Goal: Book appointment/travel/reservation

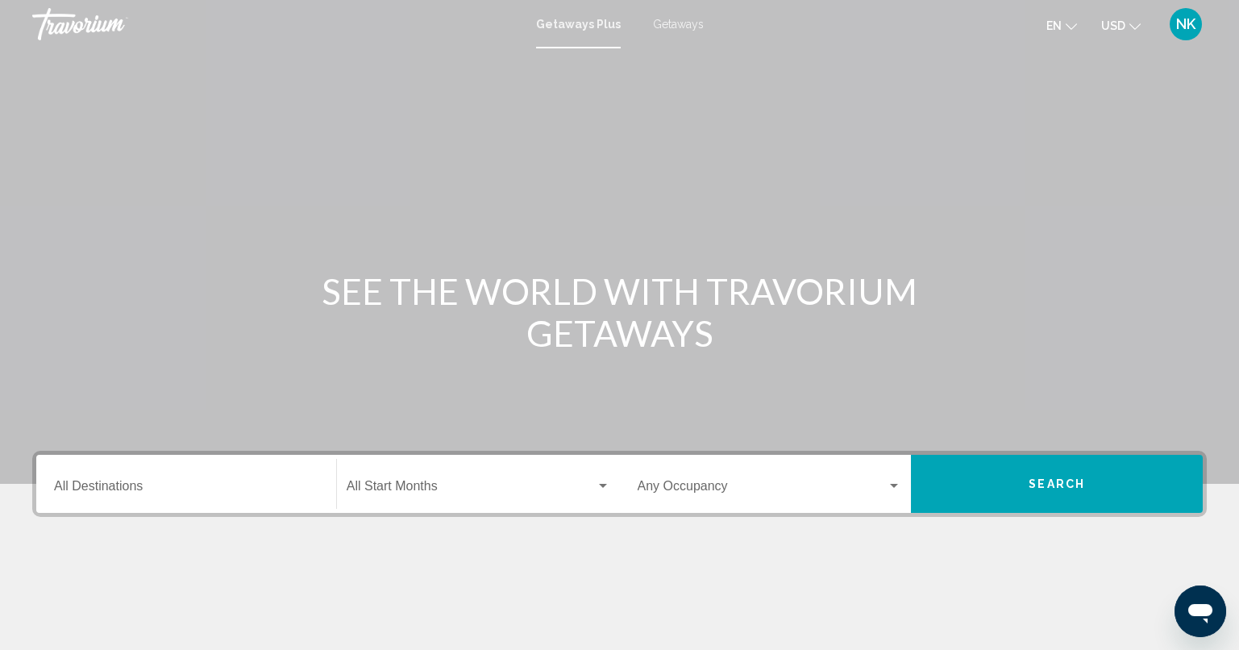
click at [108, 474] on div "Destination All Destinations" at bounding box center [186, 484] width 264 height 51
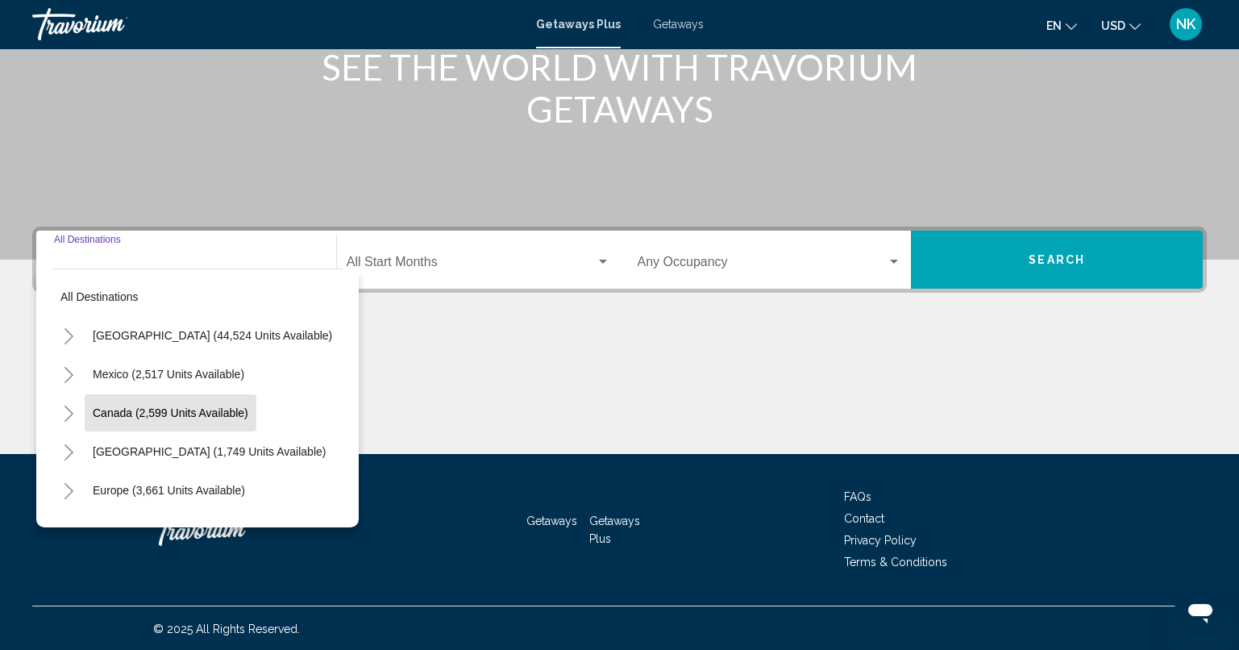
scroll to position [225, 0]
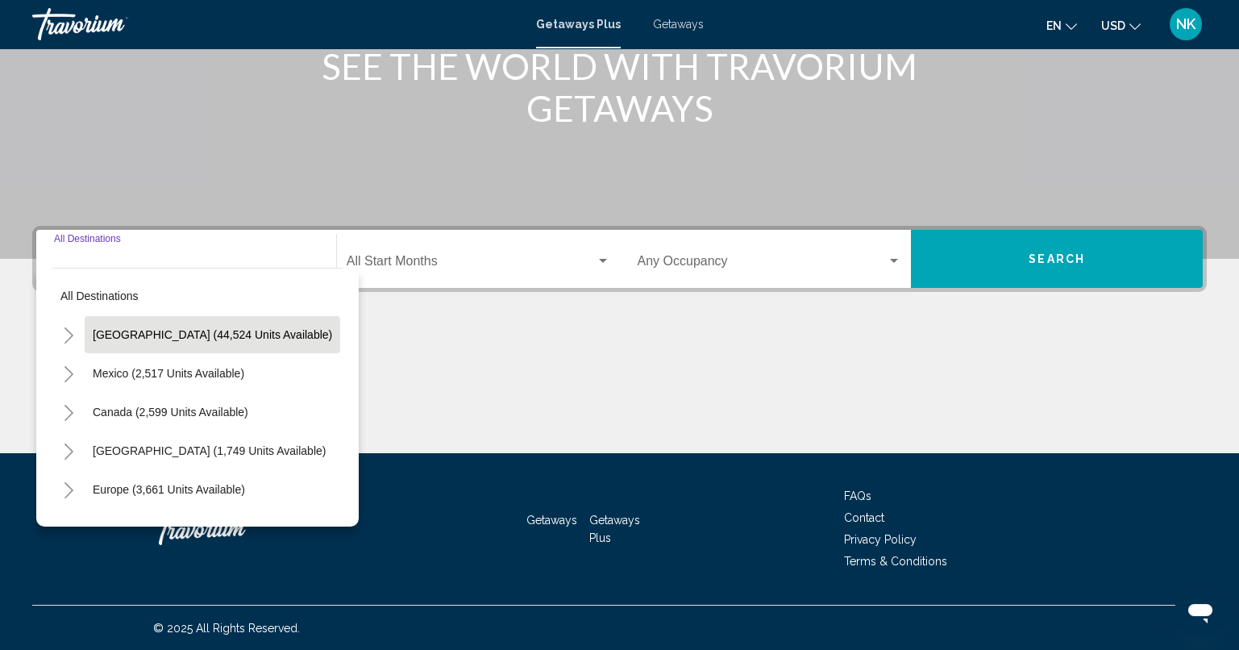
click at [159, 320] on button "[GEOGRAPHIC_DATA] (44,524 units available)" at bounding box center [212, 334] width 255 height 37
type input "**********"
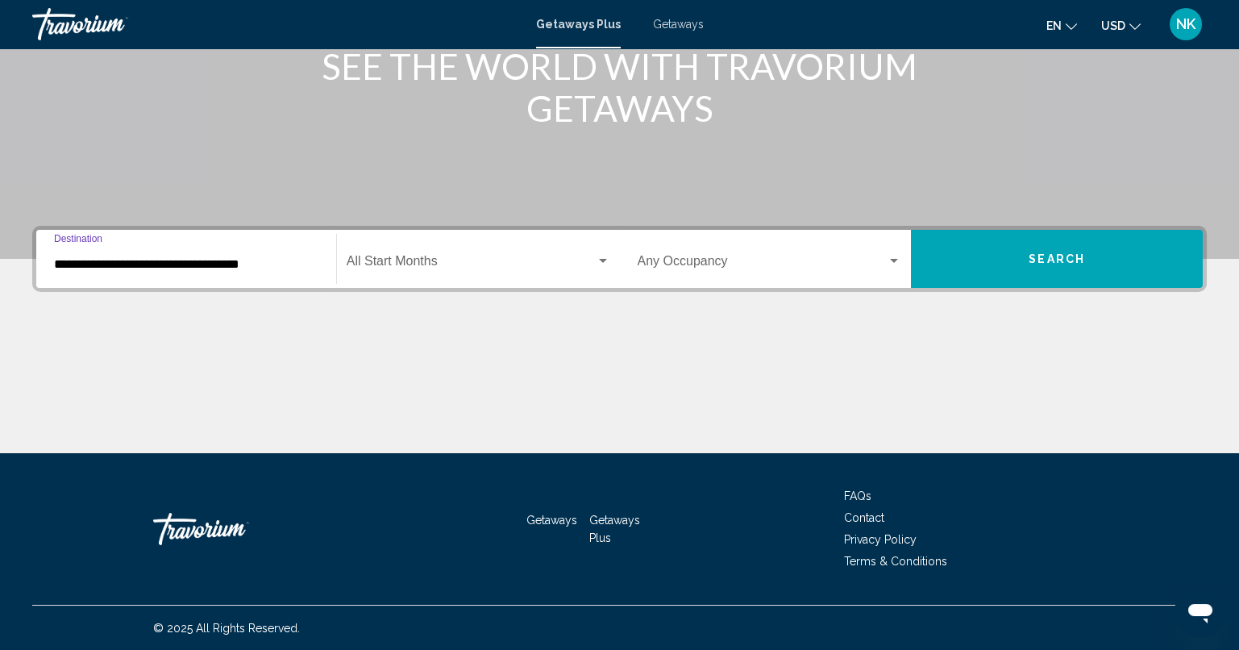
click at [429, 255] on div "Start Month All Start Months" at bounding box center [479, 259] width 264 height 51
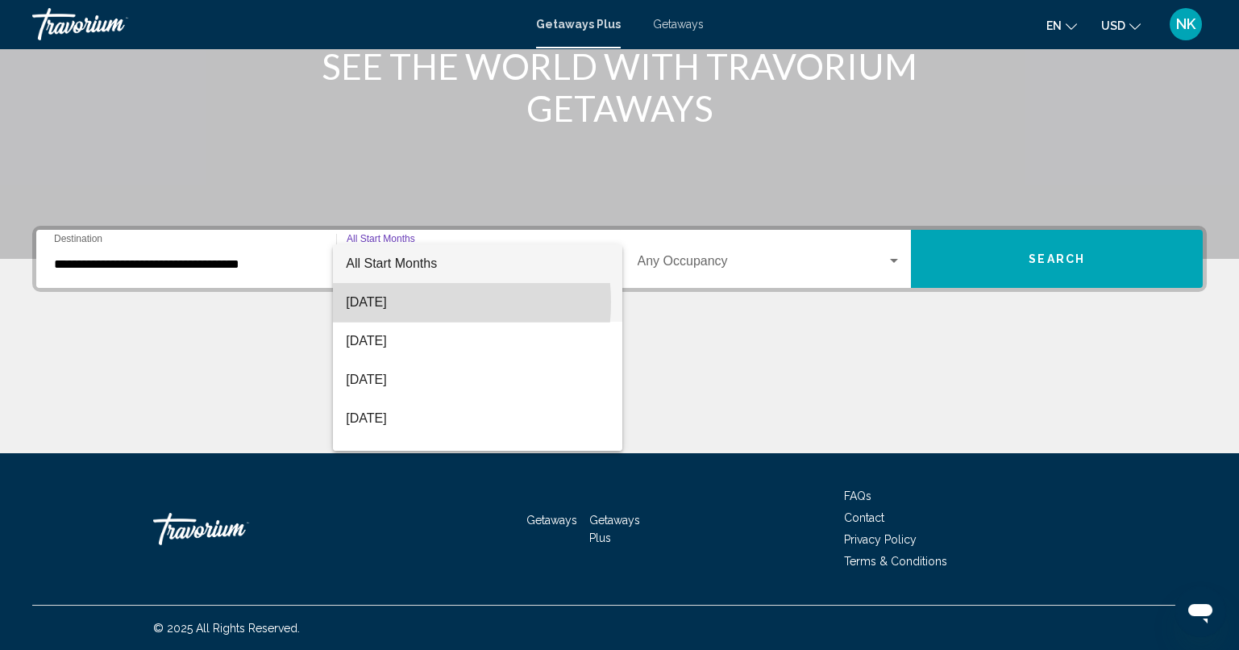
click at [404, 301] on span "[DATE]" at bounding box center [478, 302] width 264 height 39
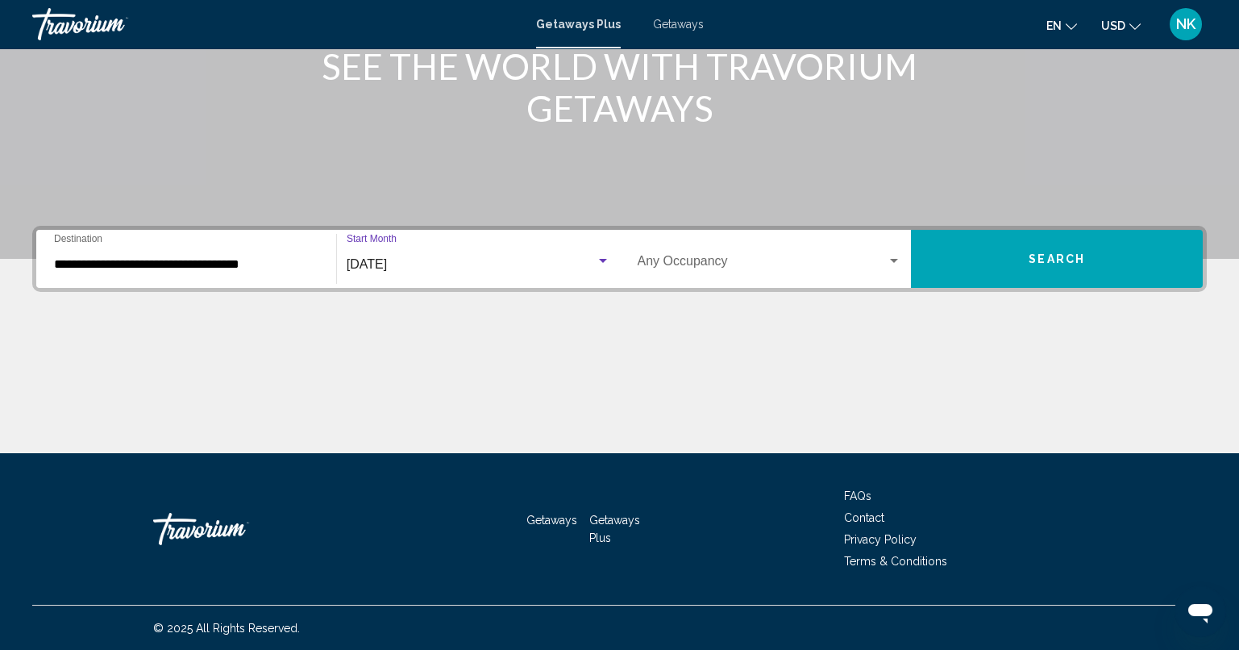
click at [1127, 270] on button "Search" at bounding box center [1057, 259] width 292 height 58
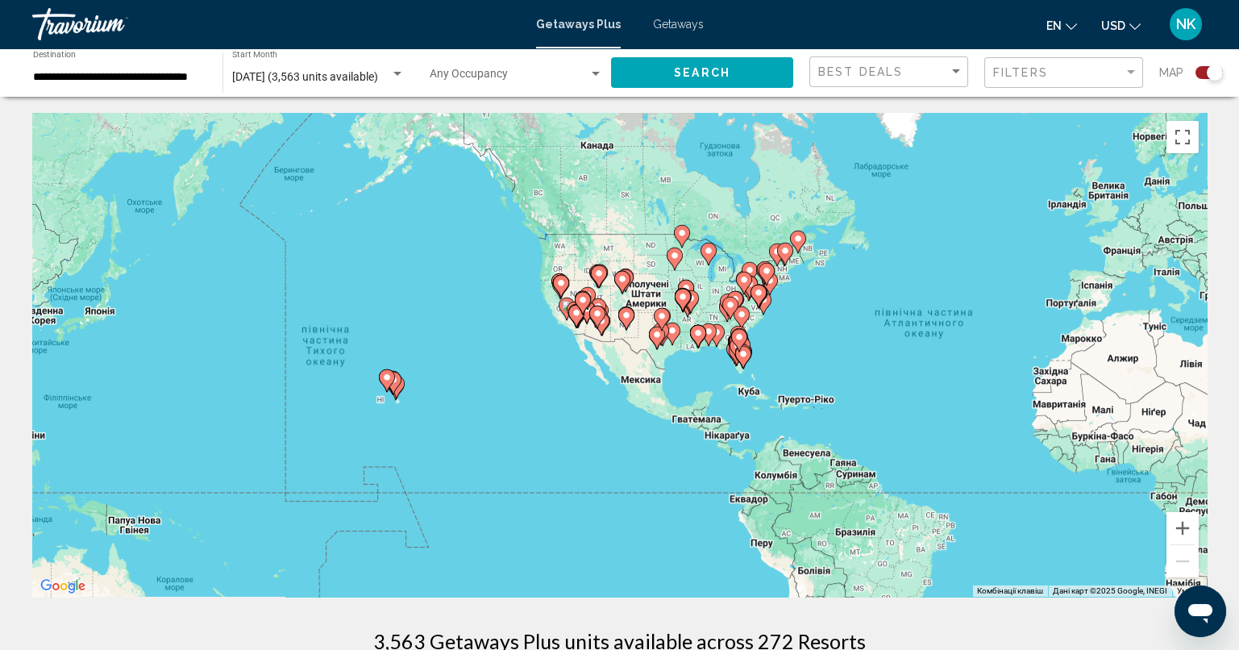
drag, startPoint x: 381, startPoint y: 407, endPoint x: 737, endPoint y: 401, distance: 356.3
click at [737, 401] on div "Увімкніть режим перетягування за допомогою клавіатури, натиснувши Alt + Enter. …" at bounding box center [619, 355] width 1174 height 484
click at [1181, 524] on button "Збільшити" at bounding box center [1182, 528] width 32 height 32
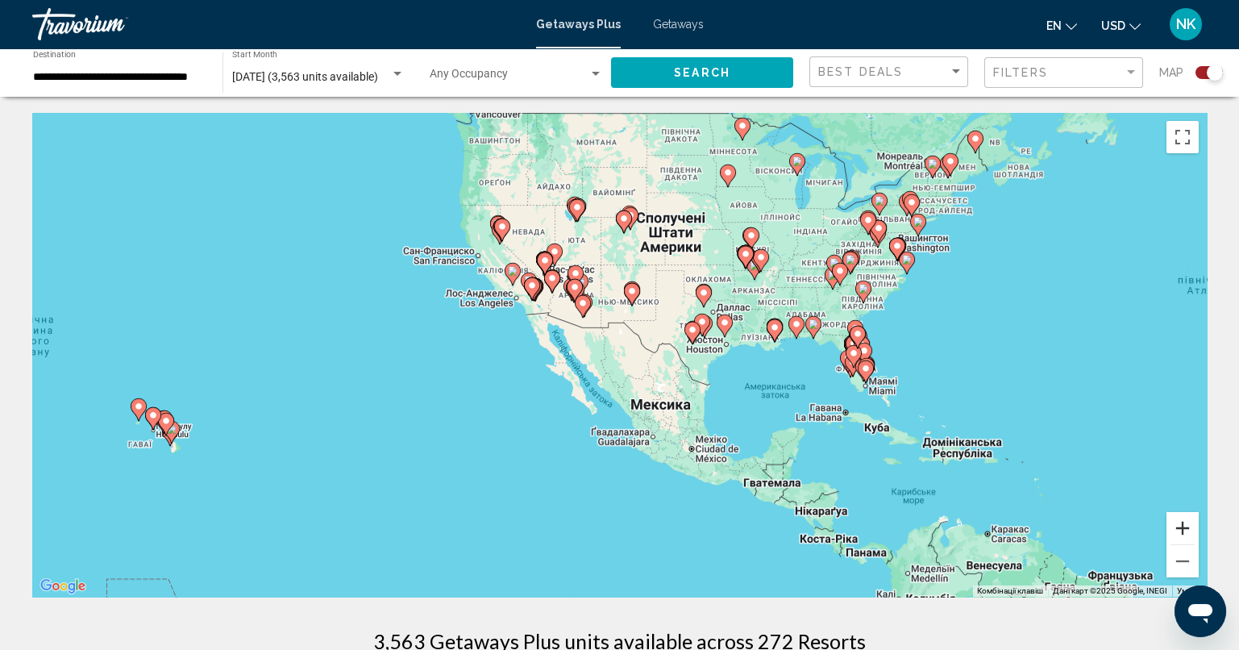
click at [1181, 524] on button "Збільшити" at bounding box center [1182, 528] width 32 height 32
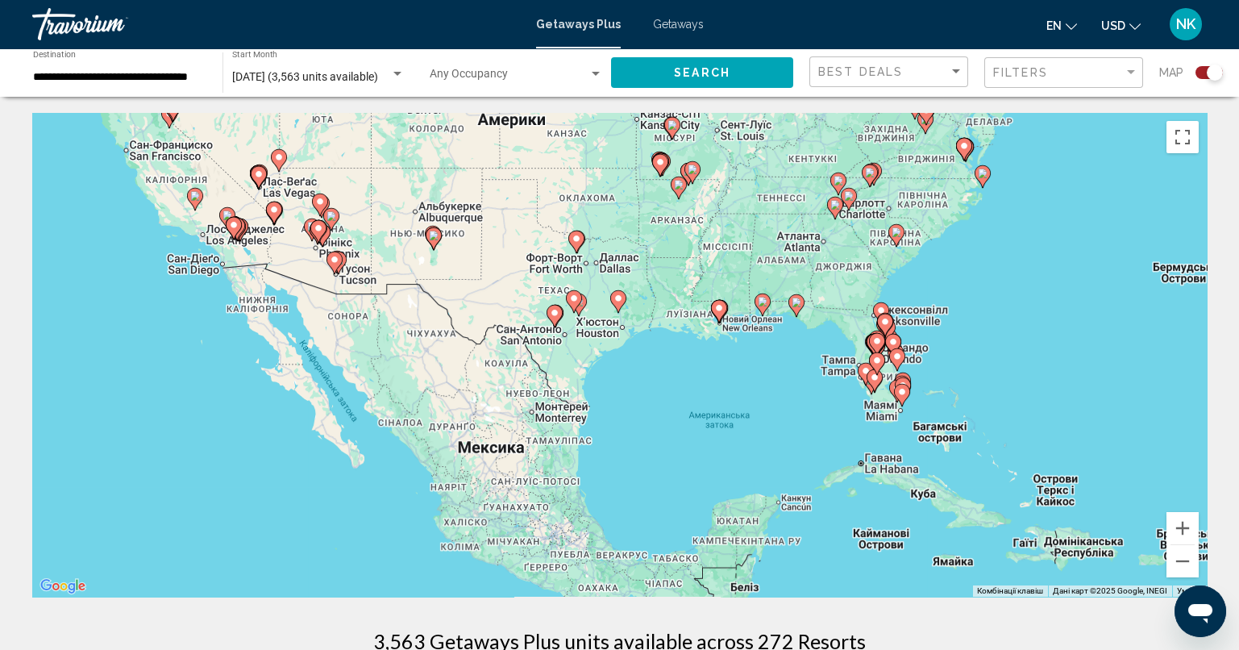
drag, startPoint x: 1065, startPoint y: 412, endPoint x: 886, endPoint y: 413, distance: 178.9
click at [851, 405] on div "Увімкніть режим перетягування за допомогою клавіатури, натиснувши Alt + Enter. …" at bounding box center [619, 355] width 1174 height 484
click at [1188, 526] on button "Збільшити" at bounding box center [1182, 528] width 32 height 32
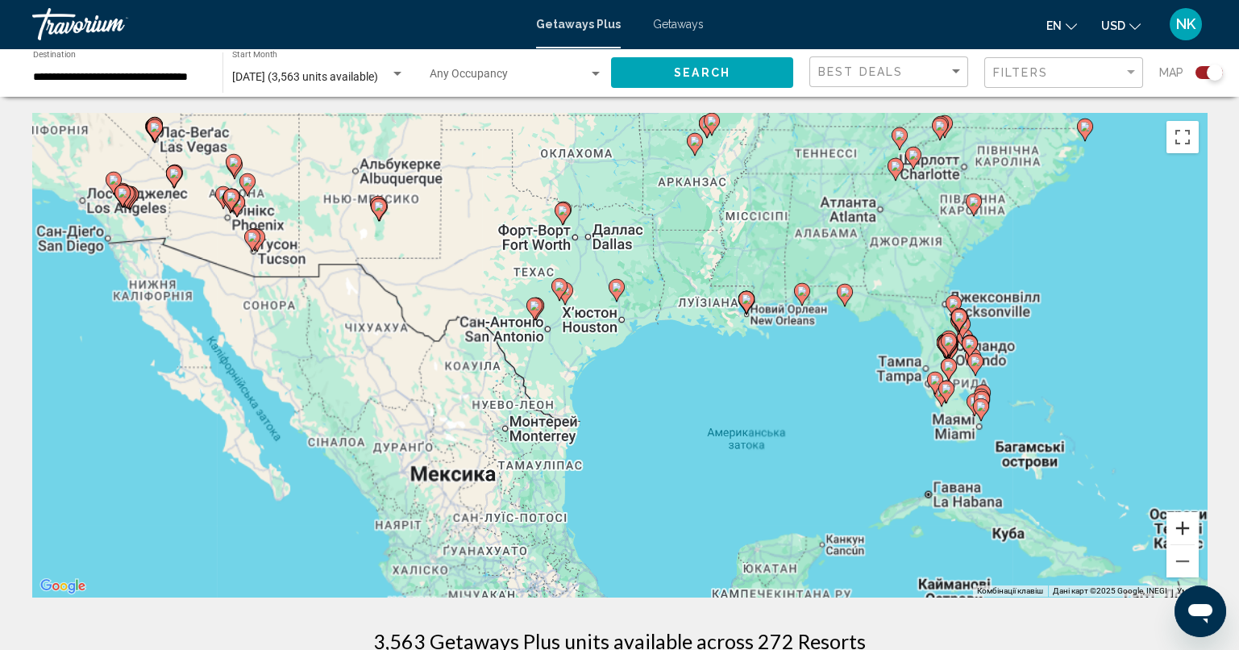
click at [1188, 526] on button "Збільшити" at bounding box center [1182, 528] width 32 height 32
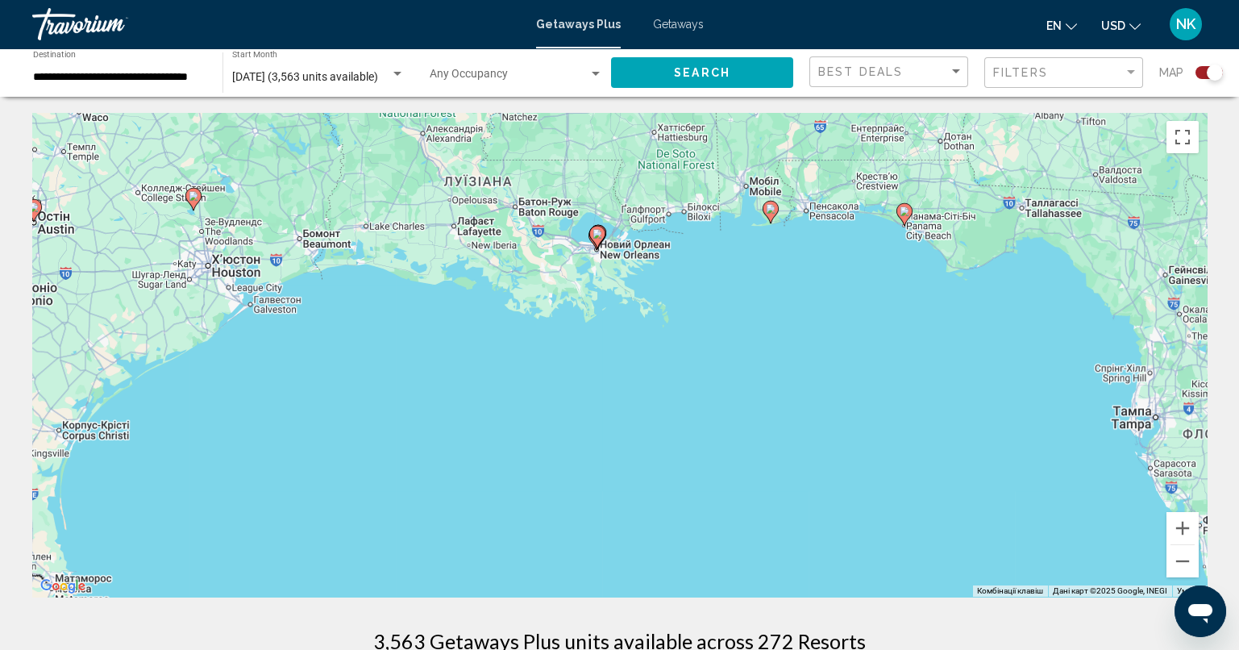
drag, startPoint x: 1090, startPoint y: 348, endPoint x: 668, endPoint y: 368, distance: 422.8
click at [671, 368] on div "Увімкніть режим перетягування за допомогою клавіатури, натиснувши Alt + Enter. …" at bounding box center [619, 355] width 1174 height 484
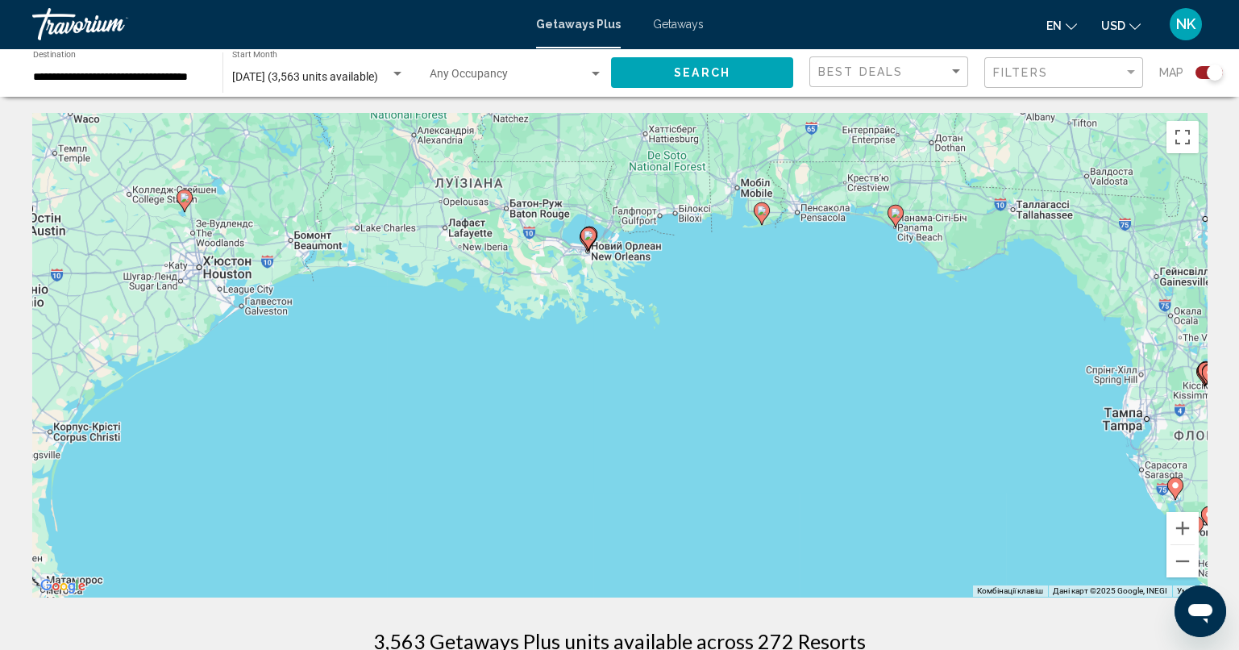
click at [760, 217] on icon "Main content" at bounding box center [761, 213] width 15 height 21
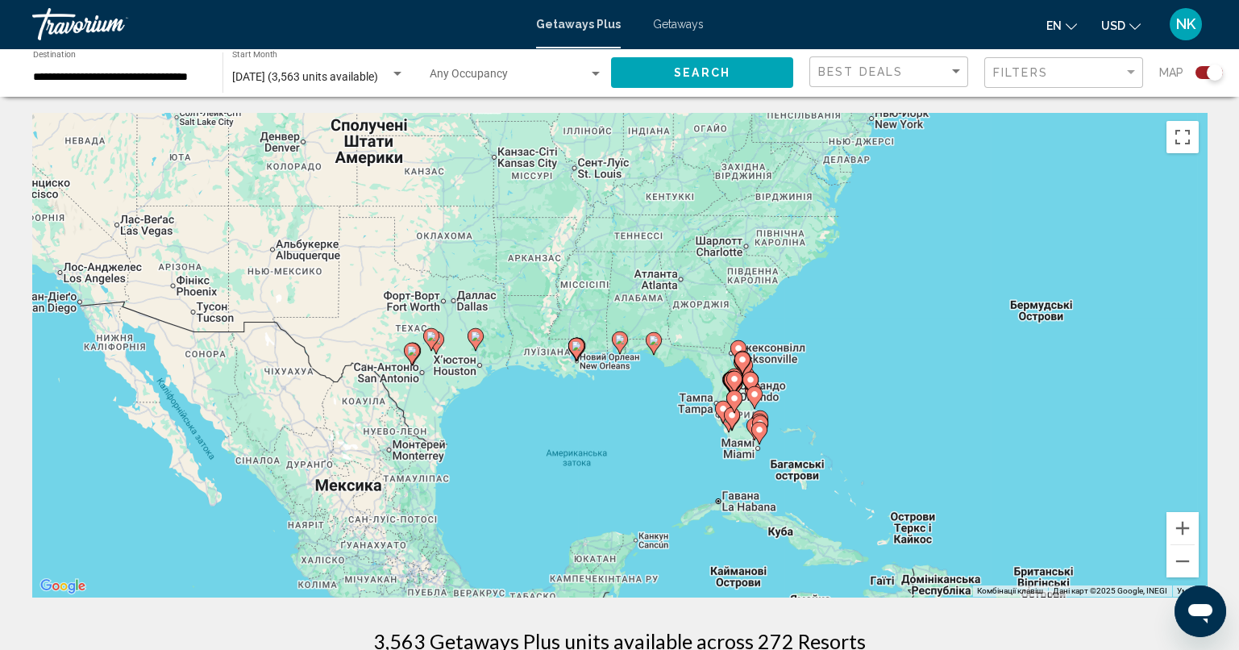
click at [622, 345] on icon "Main content" at bounding box center [619, 342] width 15 height 21
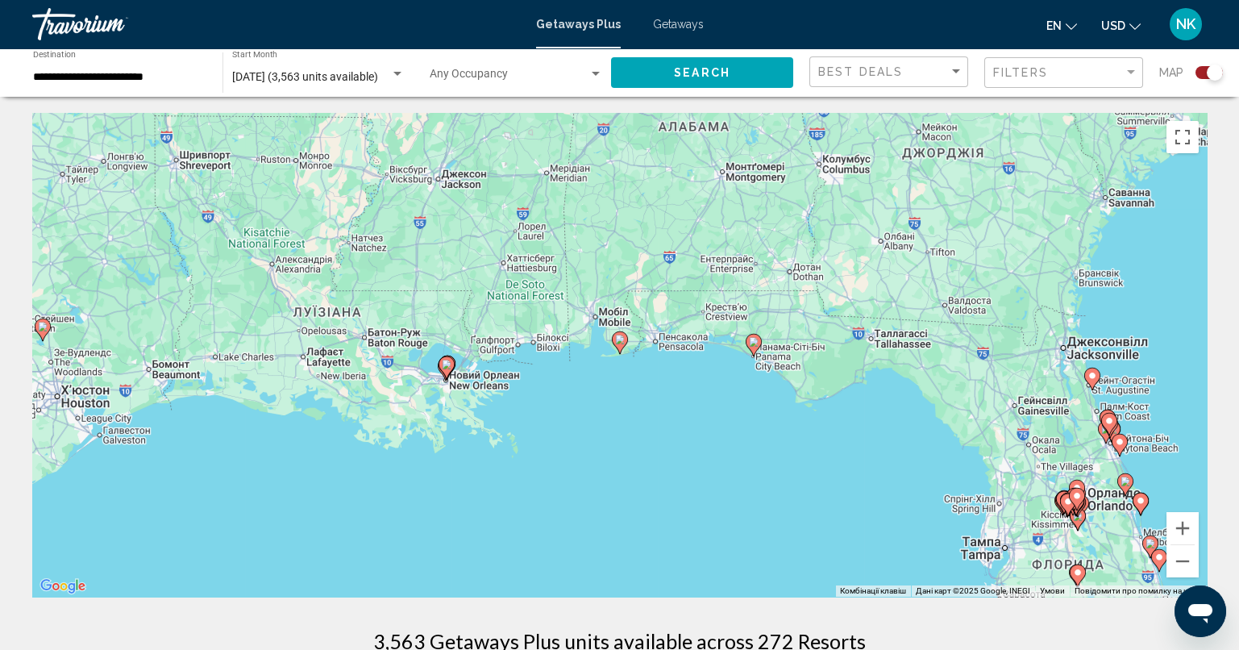
click at [623, 343] on image "Main content" at bounding box center [620, 339] width 10 height 10
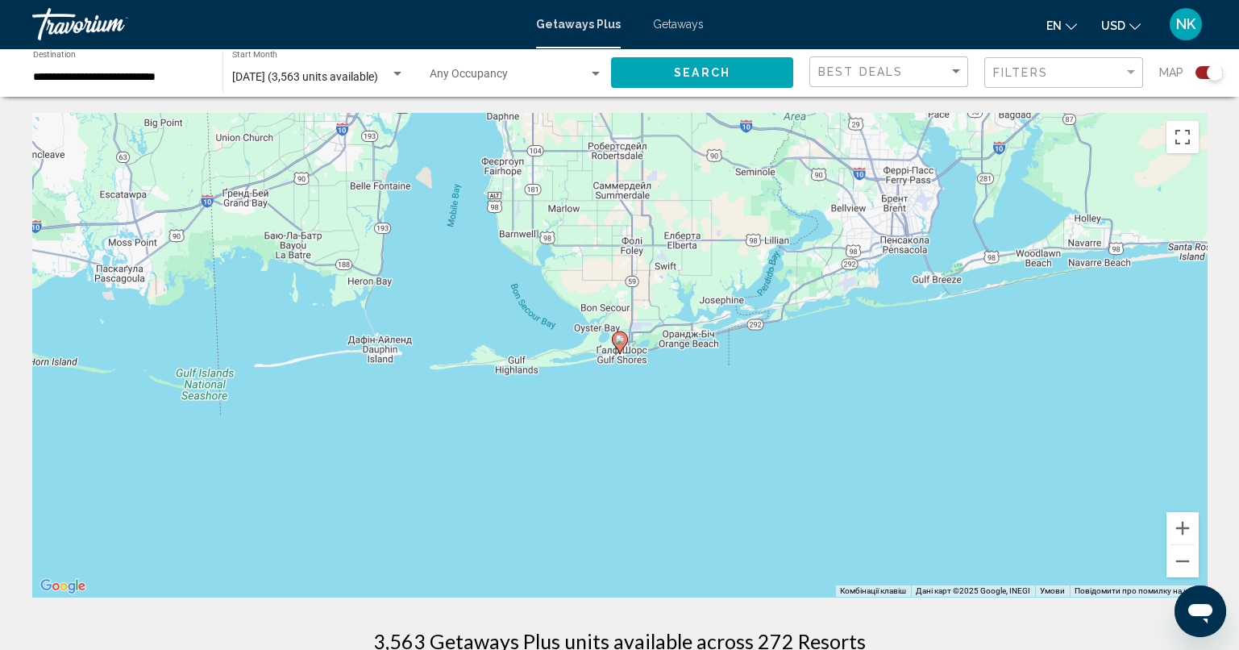
click at [625, 341] on icon "Main content" at bounding box center [619, 342] width 15 height 21
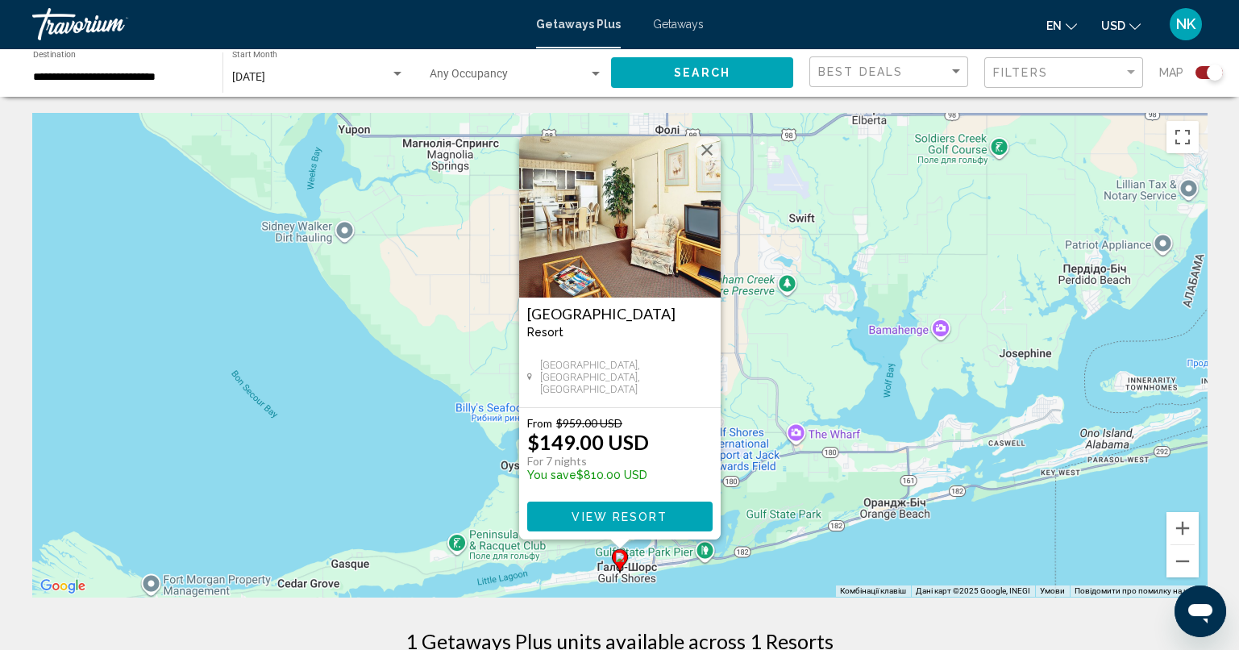
click at [713, 143] on button "Закрити" at bounding box center [707, 150] width 24 height 24
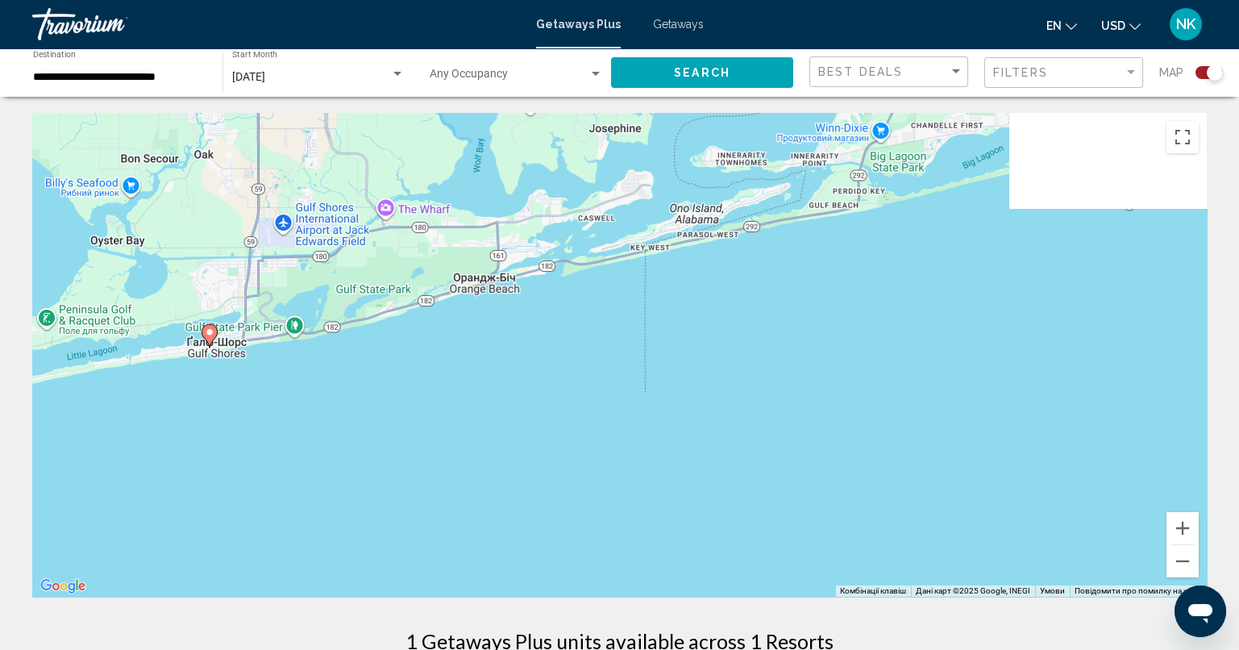
drag, startPoint x: 1021, startPoint y: 447, endPoint x: 550, endPoint y: 241, distance: 513.9
click at [549, 234] on div "Увімкніть режим перетягування за допомогою клавіатури, натиснувши Alt + Enter. …" at bounding box center [619, 355] width 1174 height 484
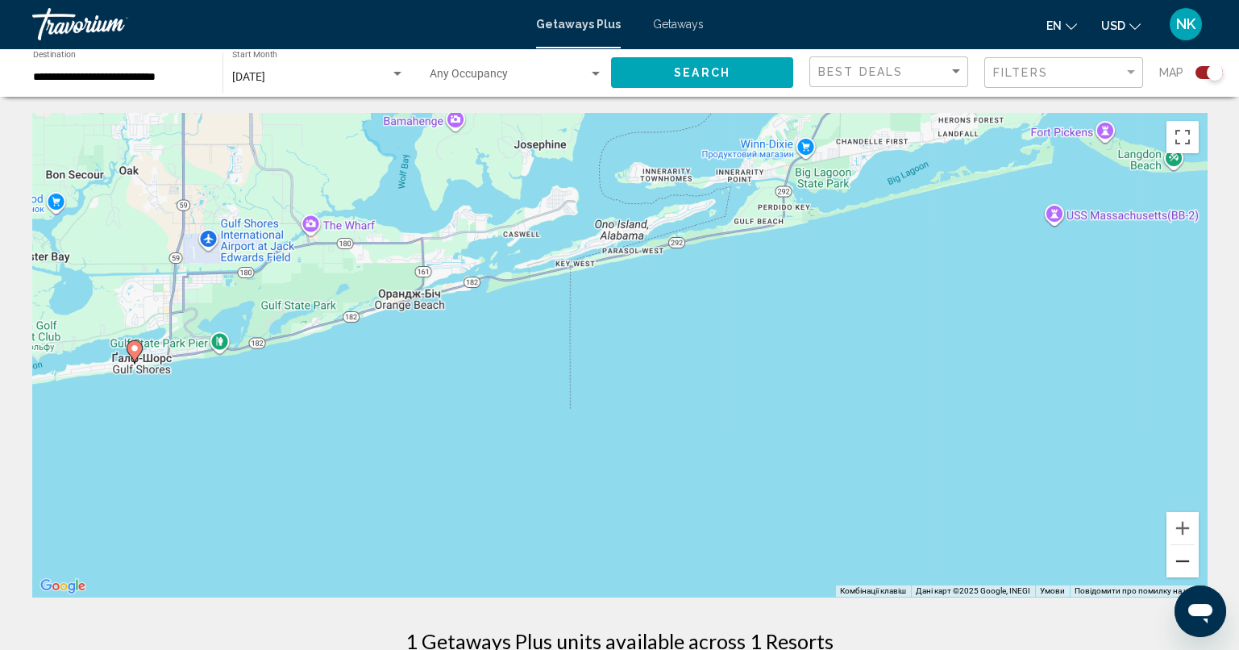
click at [1185, 571] on button "Зменшити" at bounding box center [1182, 561] width 32 height 32
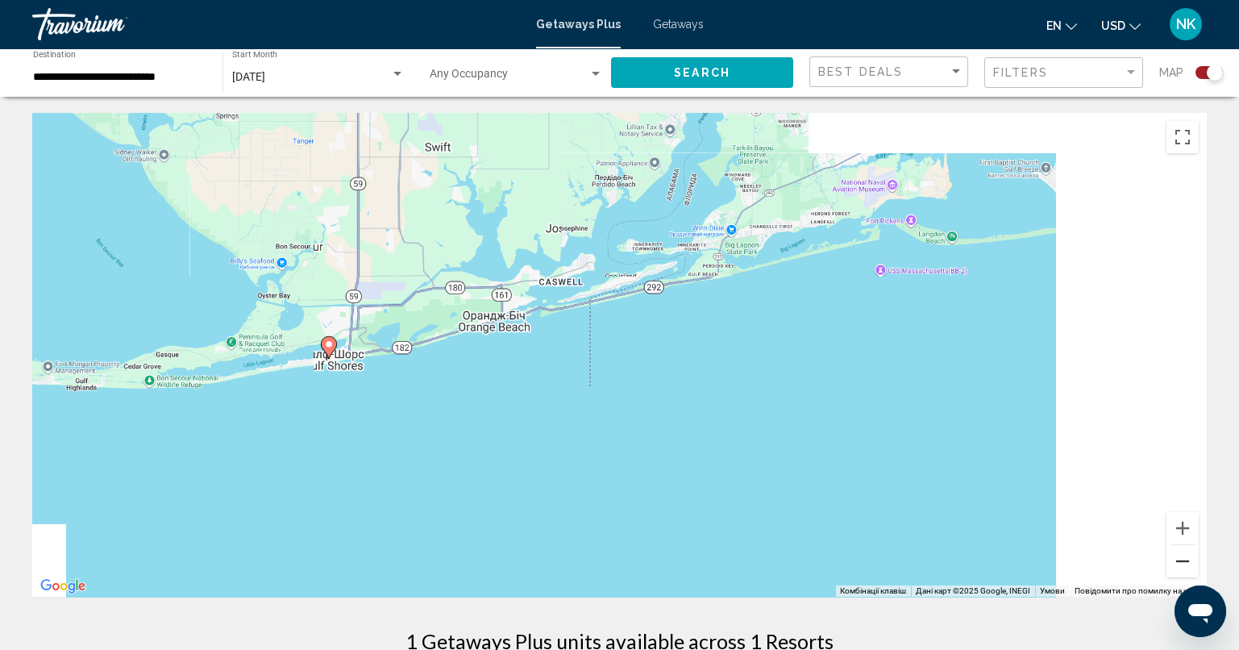
click at [1184, 568] on button "Зменшити" at bounding box center [1182, 561] width 32 height 32
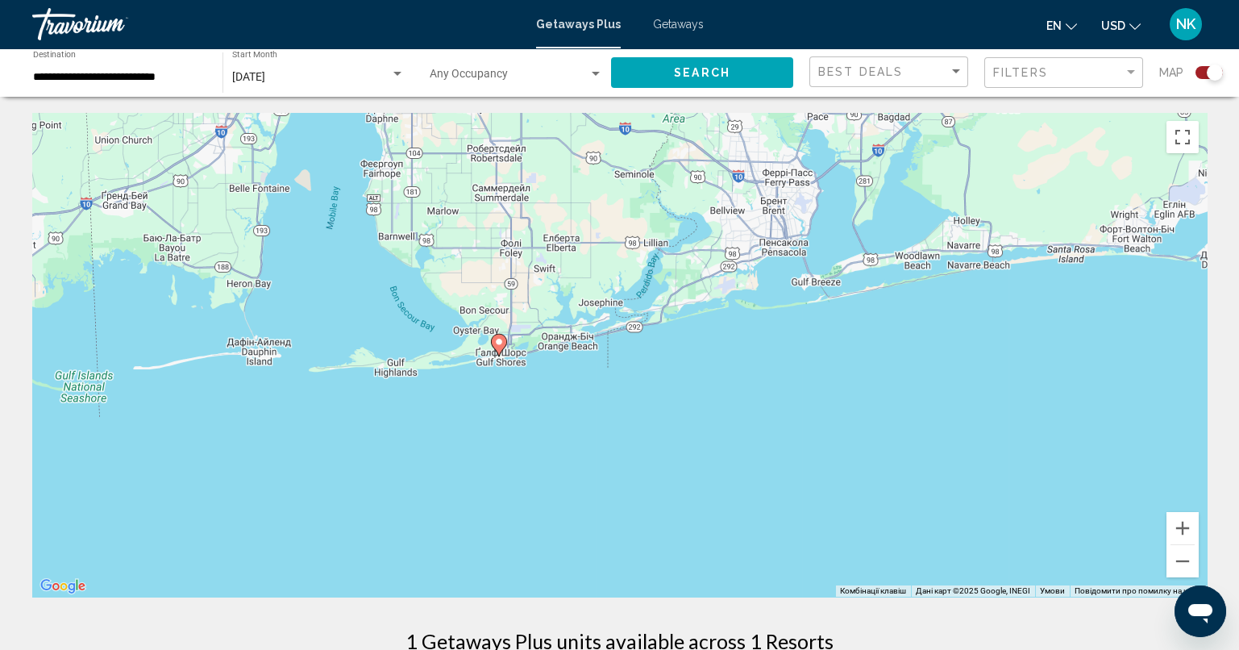
click at [174, 80] on input "**********" at bounding box center [119, 77] width 173 height 13
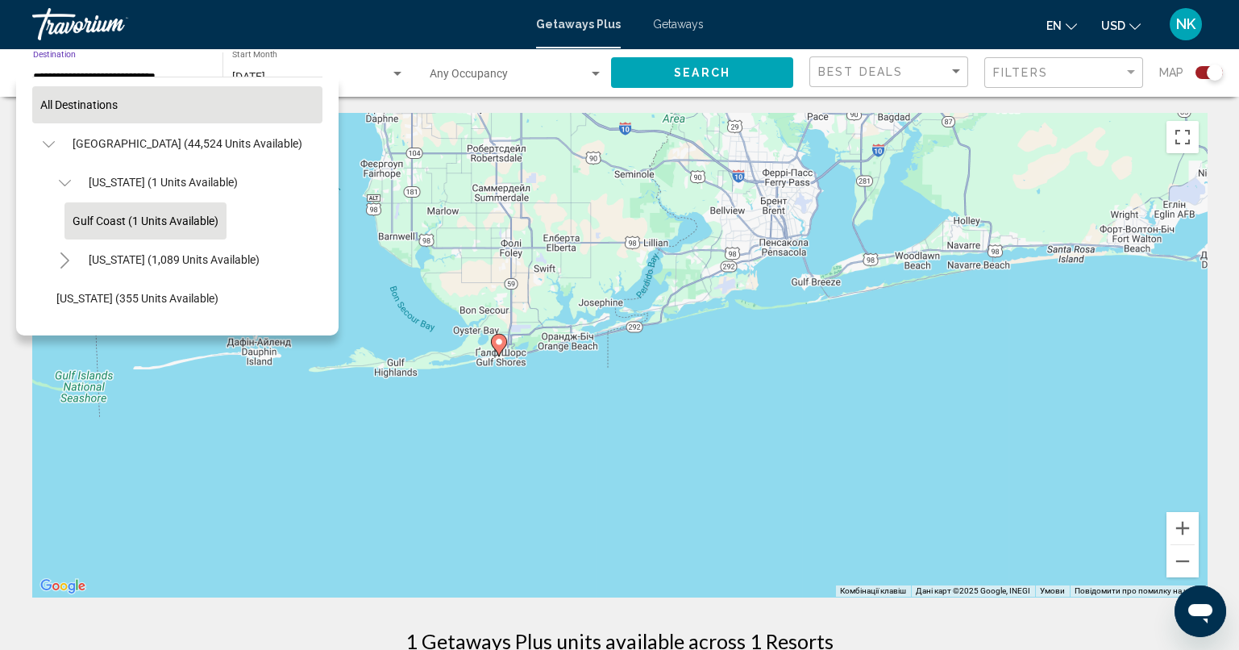
scroll to position [24, 0]
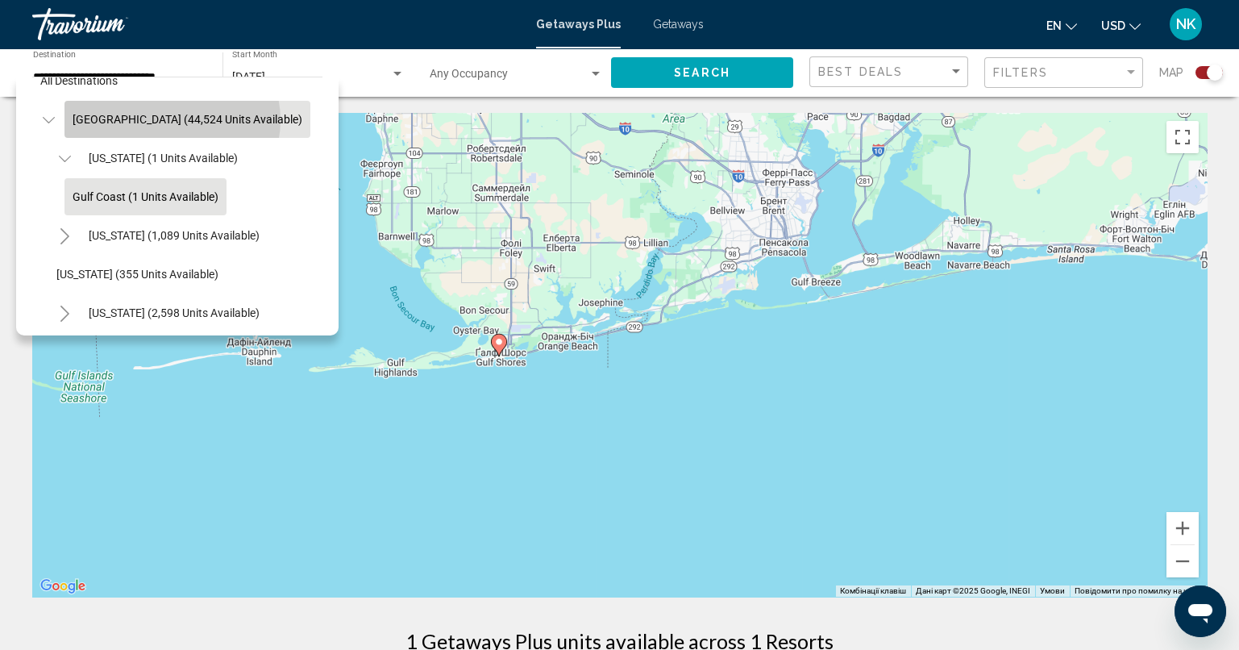
click at [172, 119] on span "[GEOGRAPHIC_DATA] (44,524 units available)" at bounding box center [188, 119] width 230 height 13
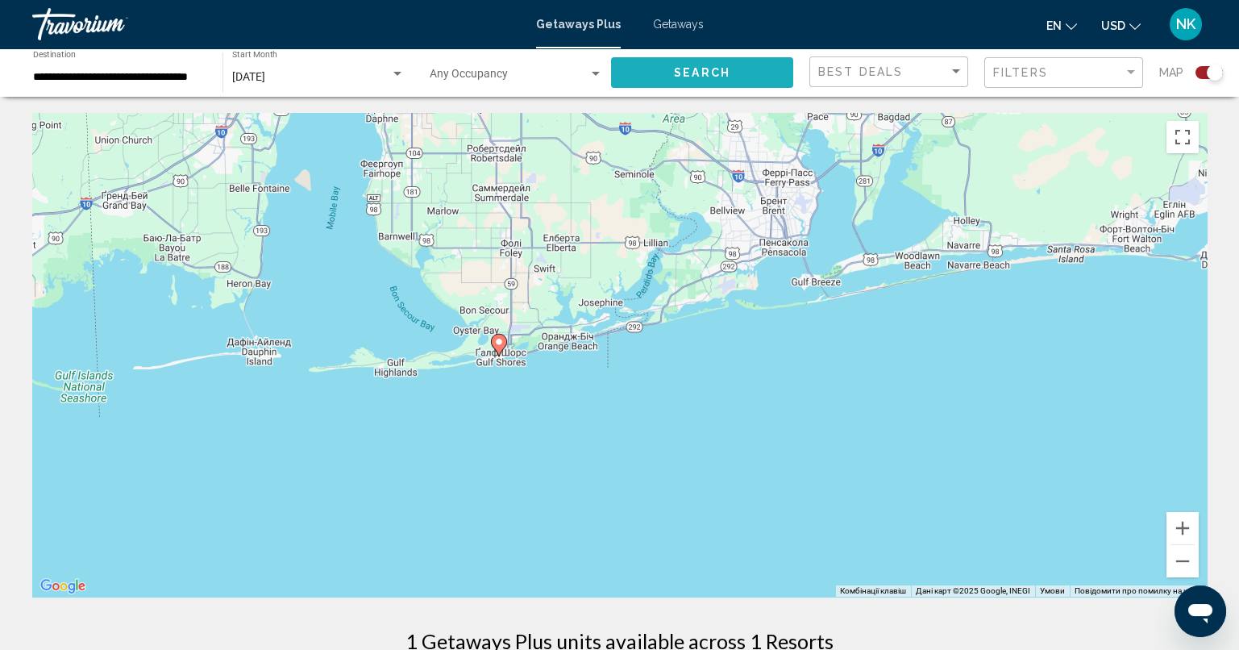
click at [689, 71] on span "Search" at bounding box center [702, 73] width 56 height 13
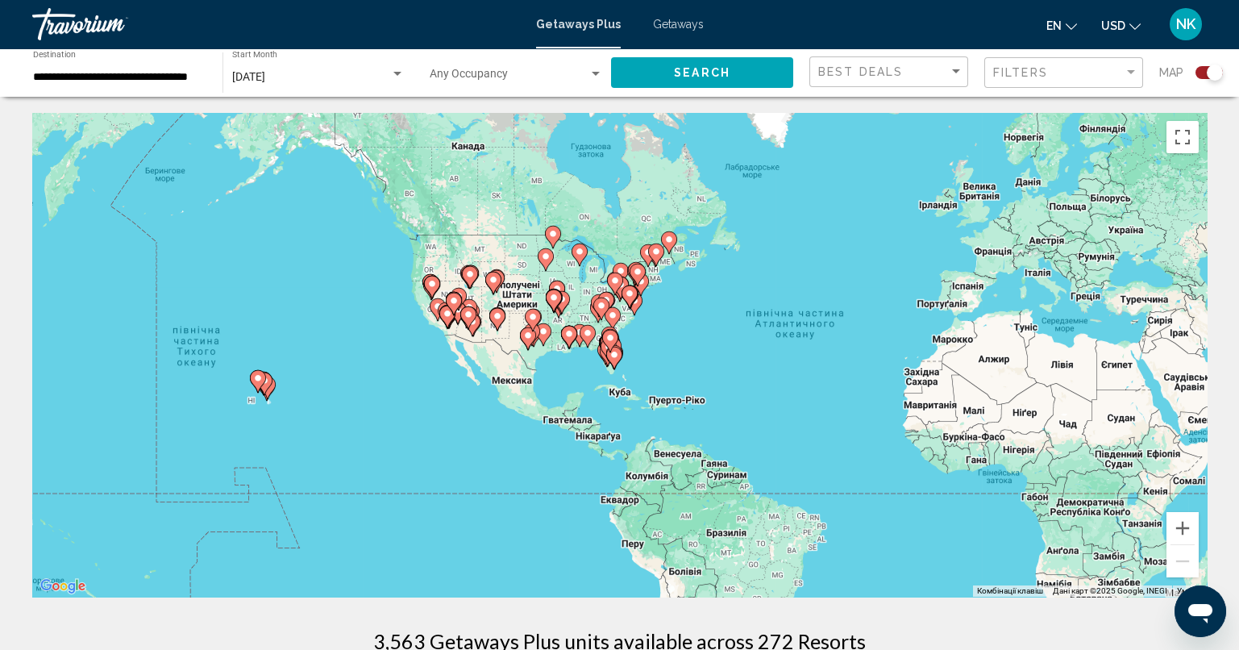
drag, startPoint x: 295, startPoint y: 399, endPoint x: 604, endPoint y: 380, distance: 309.3
click at [604, 380] on div "Увімкніть режим перетягування за допомогою клавіатури, натиснувши Alt + Enter. …" at bounding box center [619, 355] width 1174 height 484
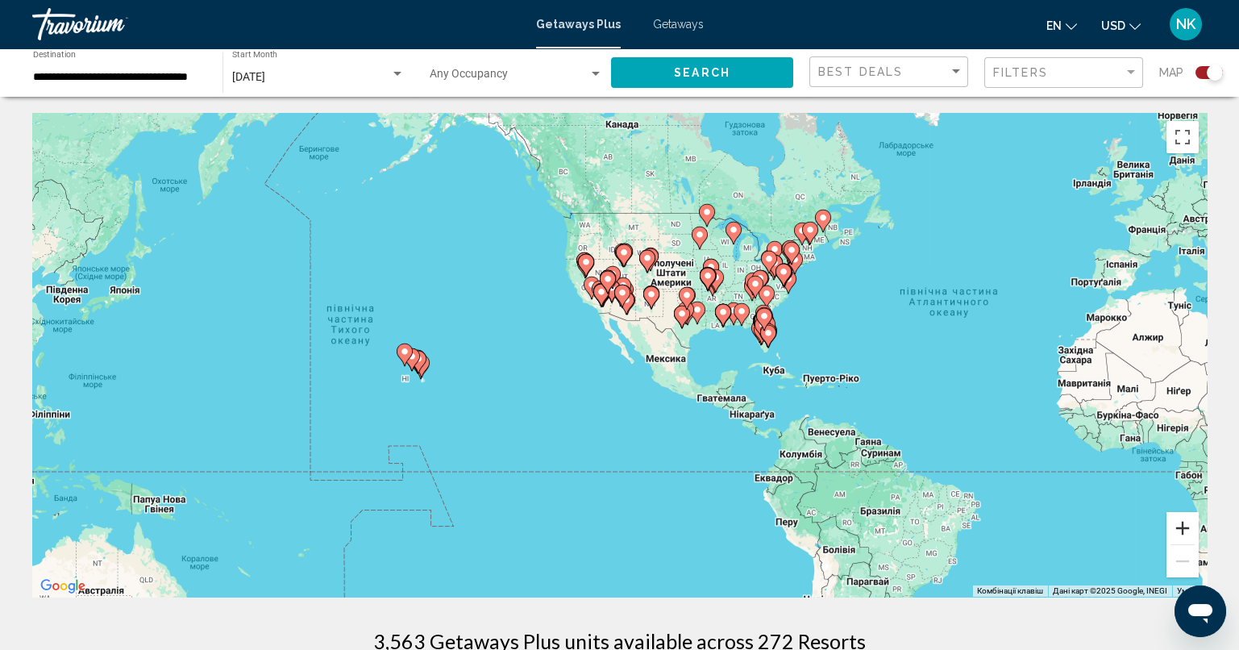
click at [1185, 531] on button "Збільшити" at bounding box center [1182, 528] width 32 height 32
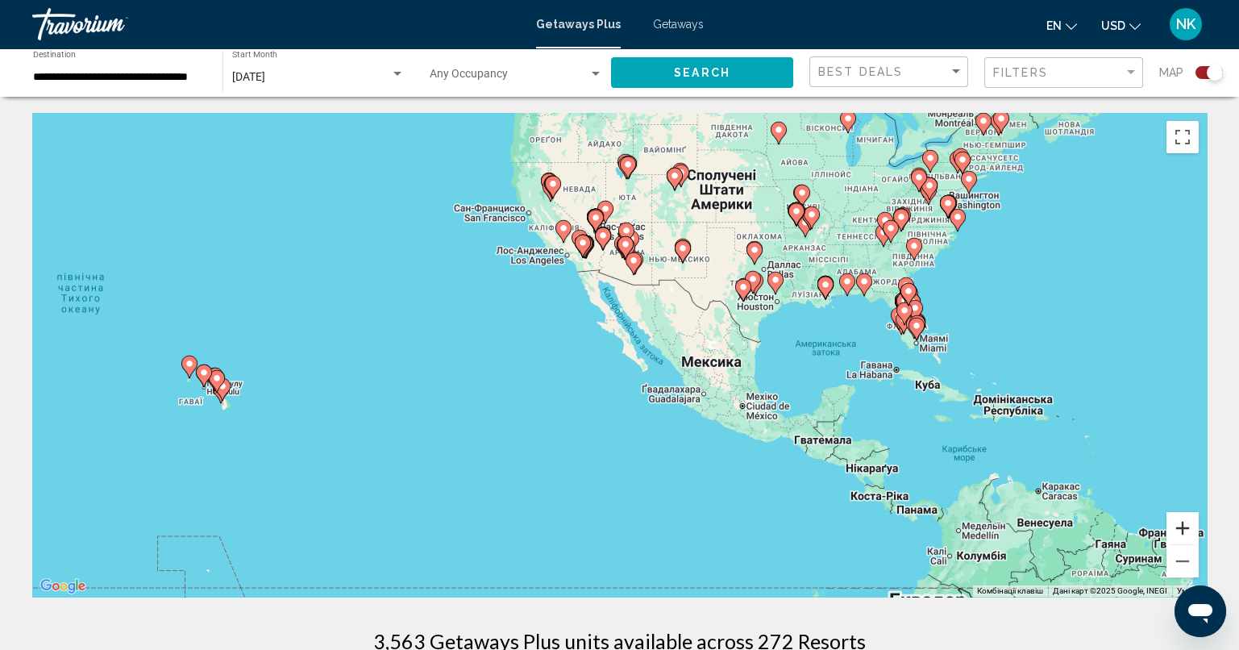
click at [1183, 535] on button "Збільшити" at bounding box center [1182, 528] width 32 height 32
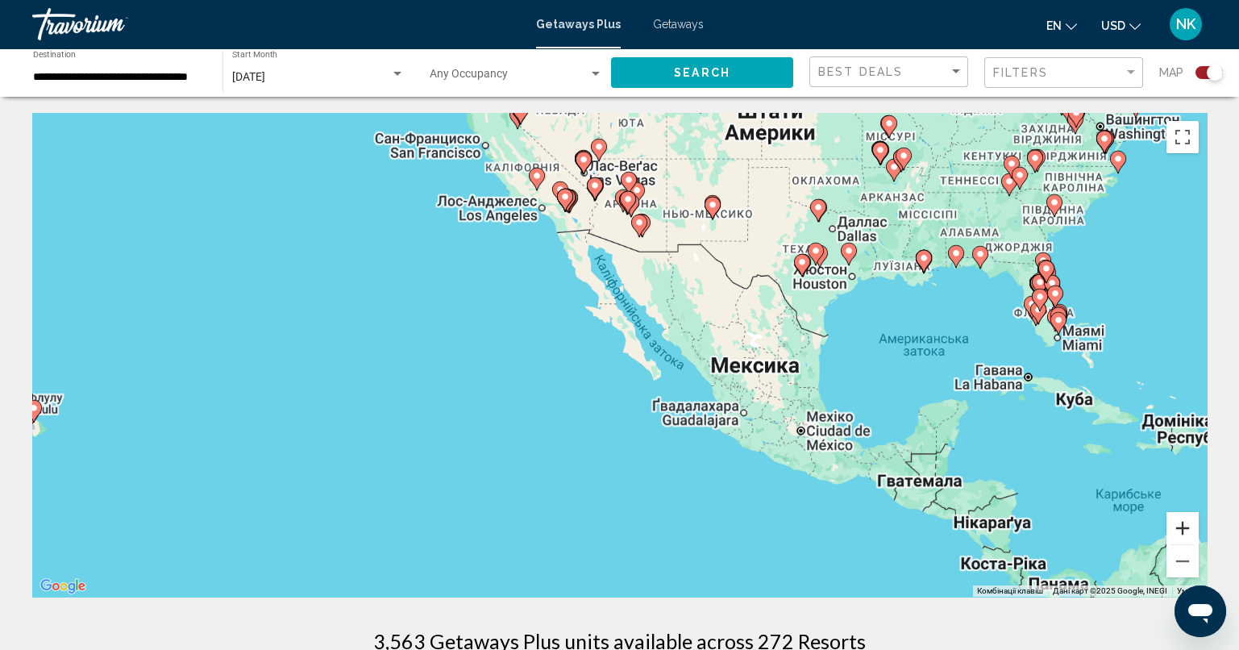
click at [1185, 535] on button "Збільшити" at bounding box center [1182, 528] width 32 height 32
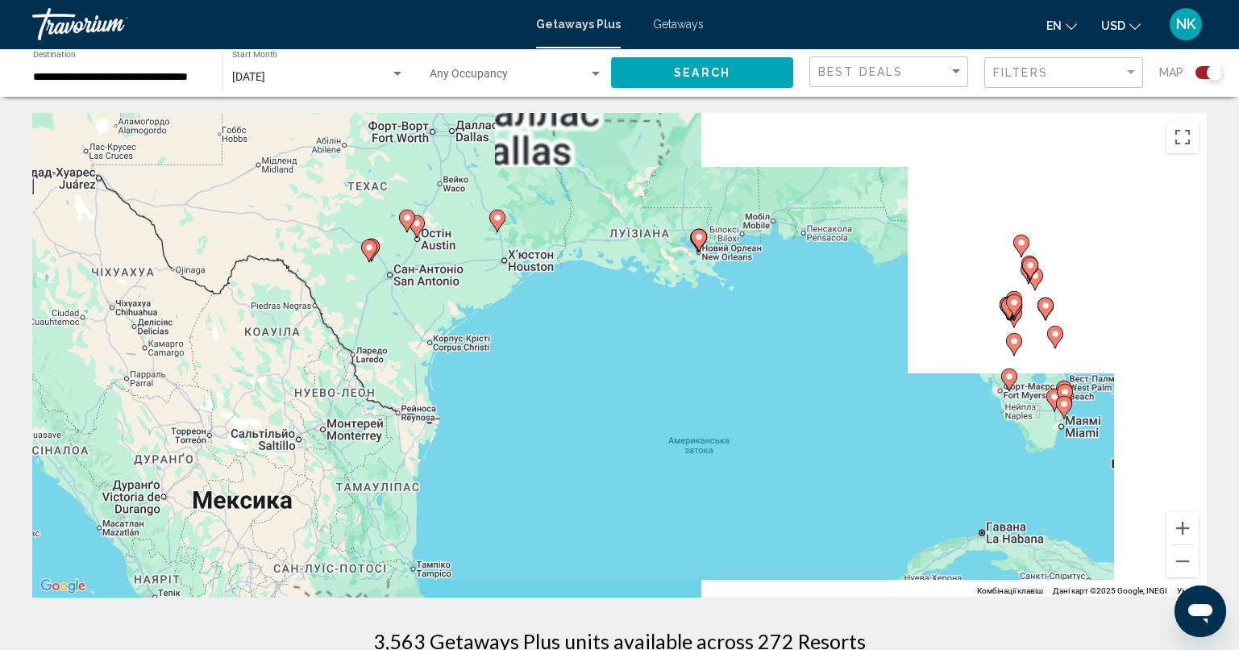
drag, startPoint x: 1050, startPoint y: 353, endPoint x: 301, endPoint y: 465, distance: 757.0
click at [302, 466] on div "Увімкніть режим перетягування за допомогою клавіатури, натиснувши Alt + Enter. …" at bounding box center [619, 355] width 1174 height 484
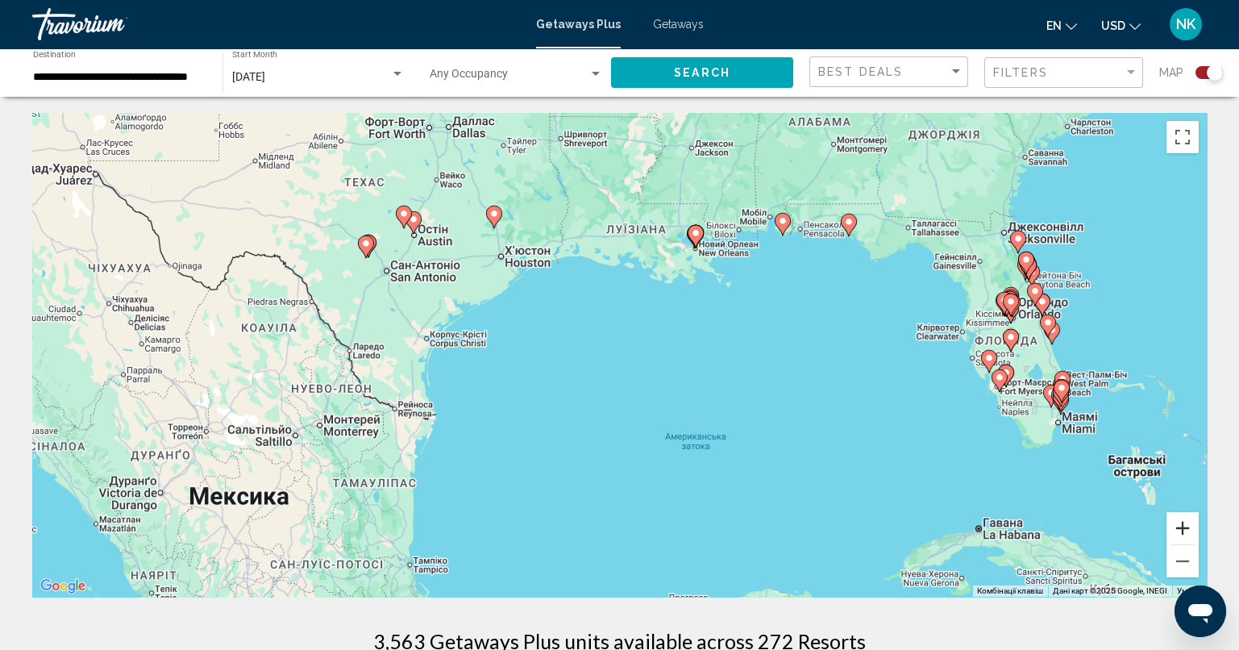
click at [1180, 526] on button "Збільшити" at bounding box center [1182, 528] width 32 height 32
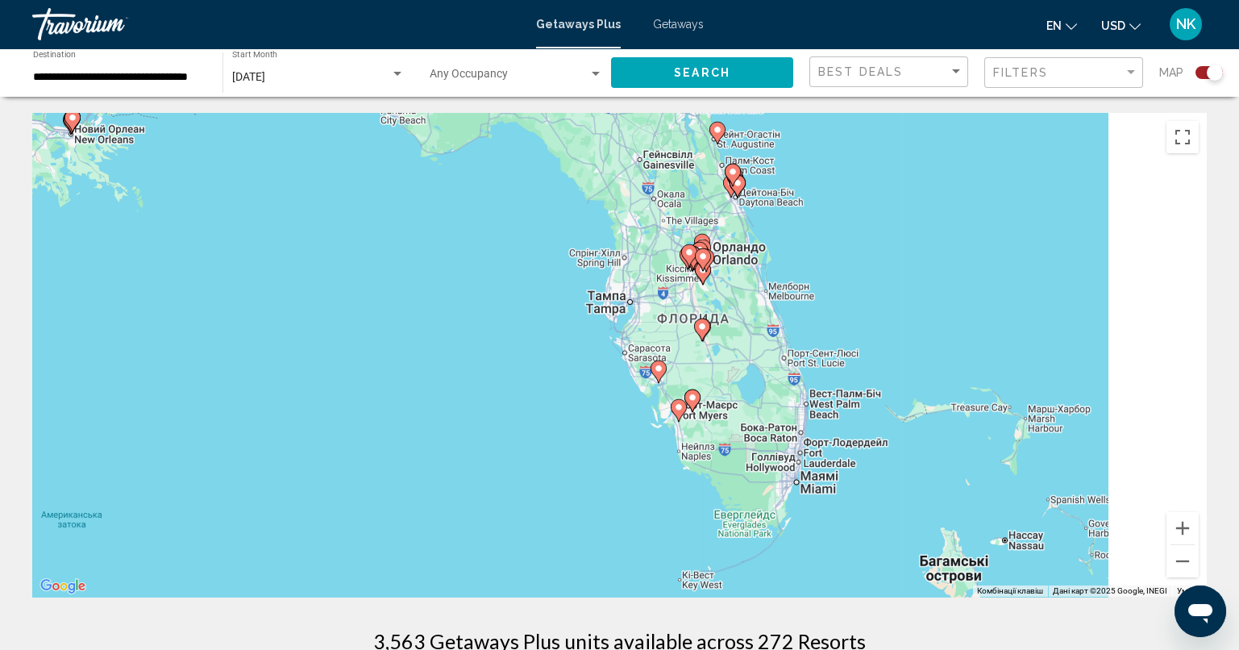
drag, startPoint x: 1137, startPoint y: 482, endPoint x: 424, endPoint y: 473, distance: 713.3
click at [416, 478] on div "Увімкніть режим перетягування за допомогою клавіатури, натиснувши Alt + Enter. …" at bounding box center [619, 355] width 1174 height 484
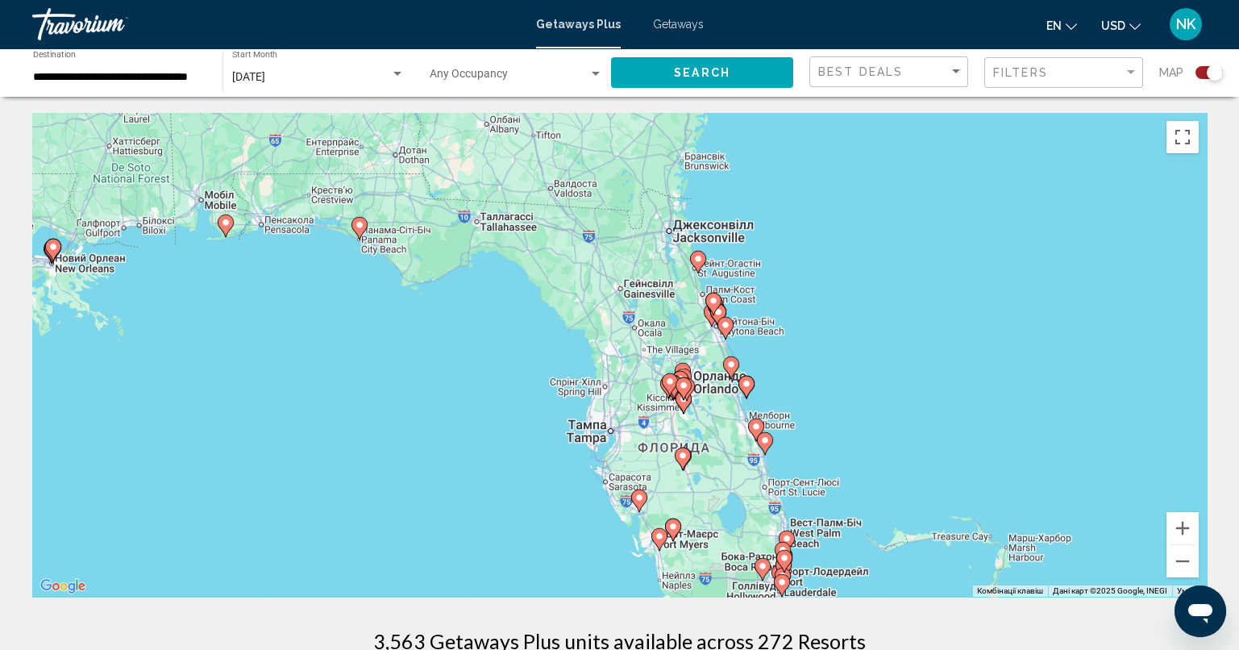
drag, startPoint x: 986, startPoint y: 343, endPoint x: 994, endPoint y: 498, distance: 155.7
click at [996, 498] on div "Увімкніть режим перетягування за допомогою клавіатури, натиснувши Alt + Enter. …" at bounding box center [619, 355] width 1174 height 484
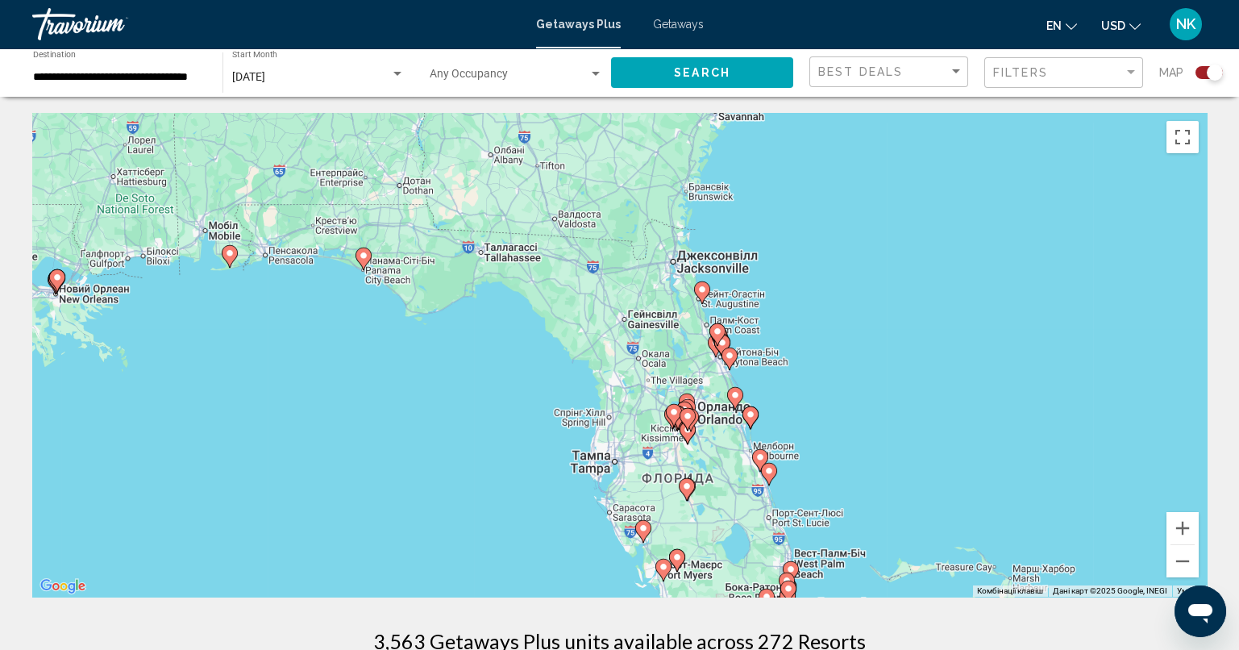
click at [363, 258] on image "Main content" at bounding box center [364, 256] width 10 height 10
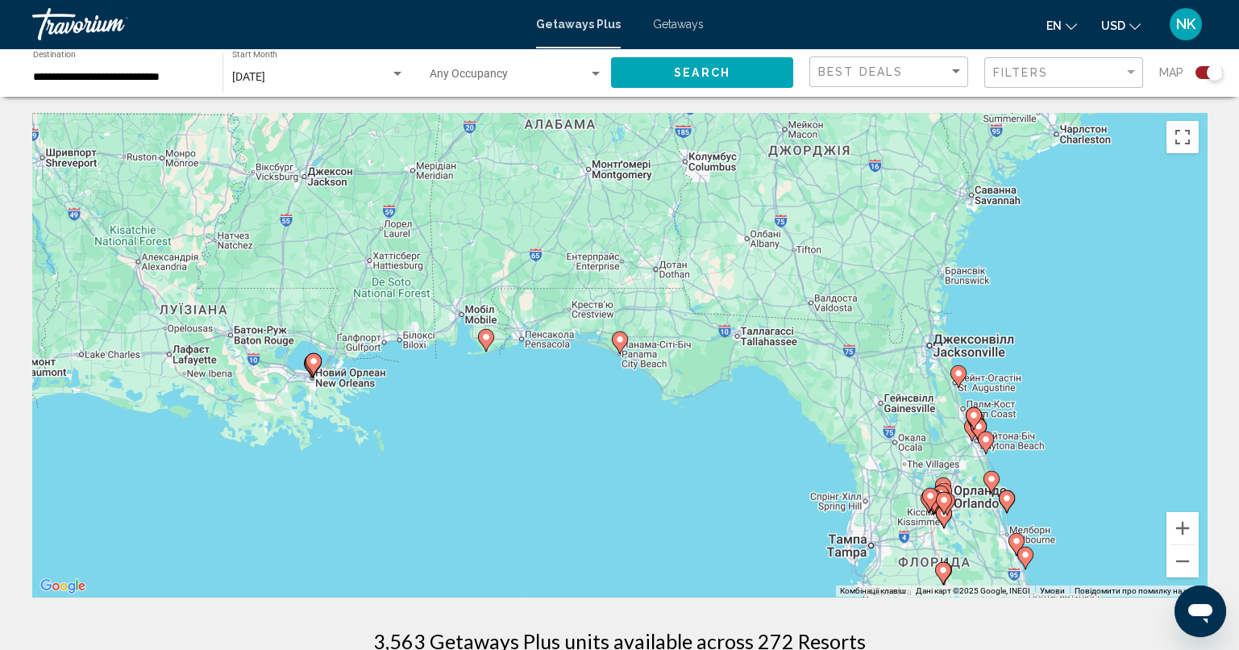
click at [620, 343] on image "Main content" at bounding box center [620, 339] width 10 height 10
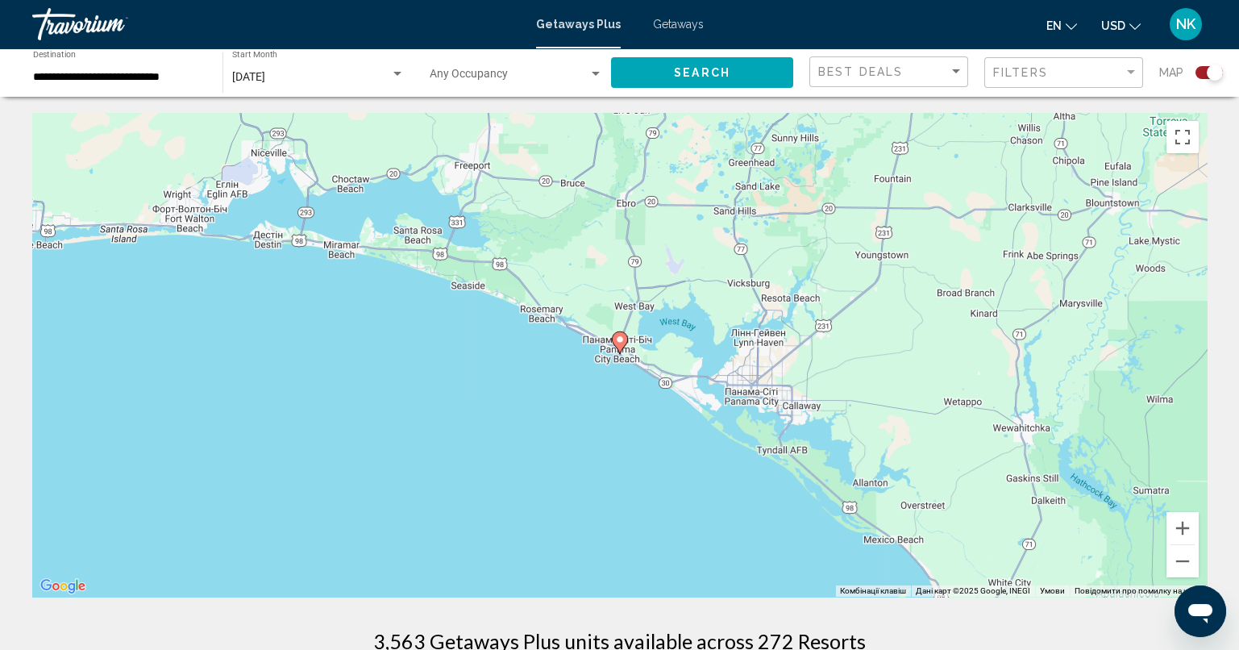
click at [620, 343] on image "Main content" at bounding box center [620, 339] width 10 height 10
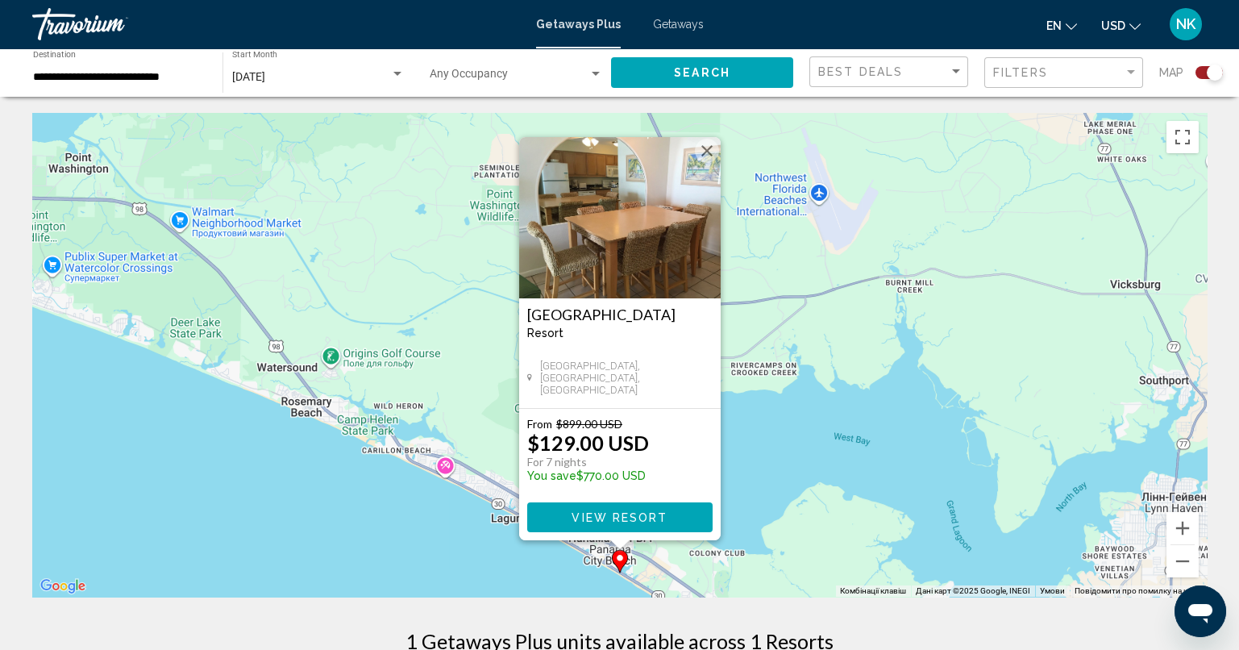
click at [704, 148] on button "Закрити" at bounding box center [707, 151] width 24 height 24
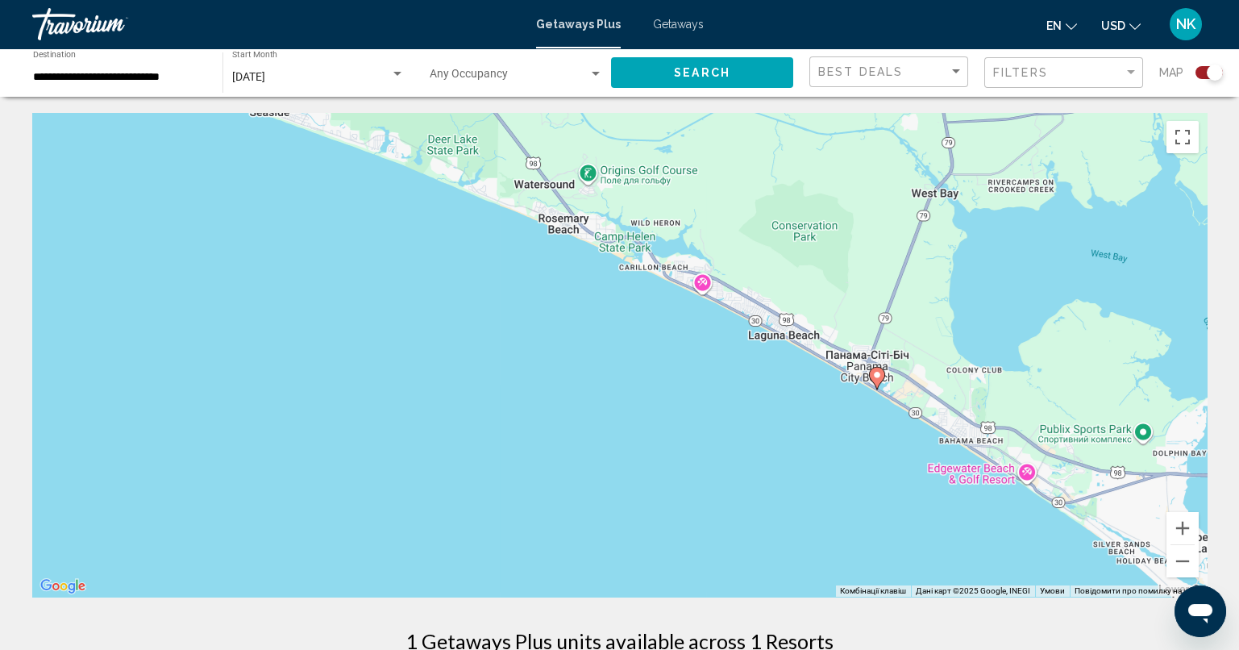
drag, startPoint x: 360, startPoint y: 424, endPoint x: 625, endPoint y: 278, distance: 302.6
click at [621, 247] on div "Увімкніть режим перетягування за допомогою клавіатури, натиснувши Alt + Enter. …" at bounding box center [619, 355] width 1174 height 484
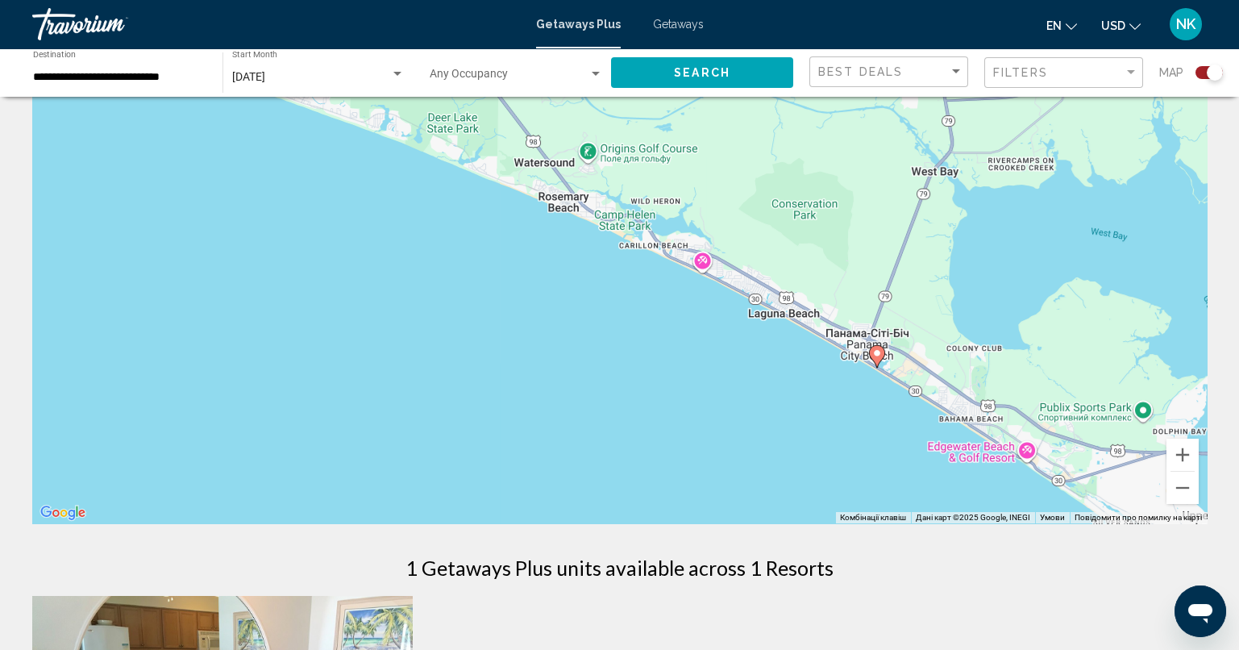
scroll to position [160, 0]
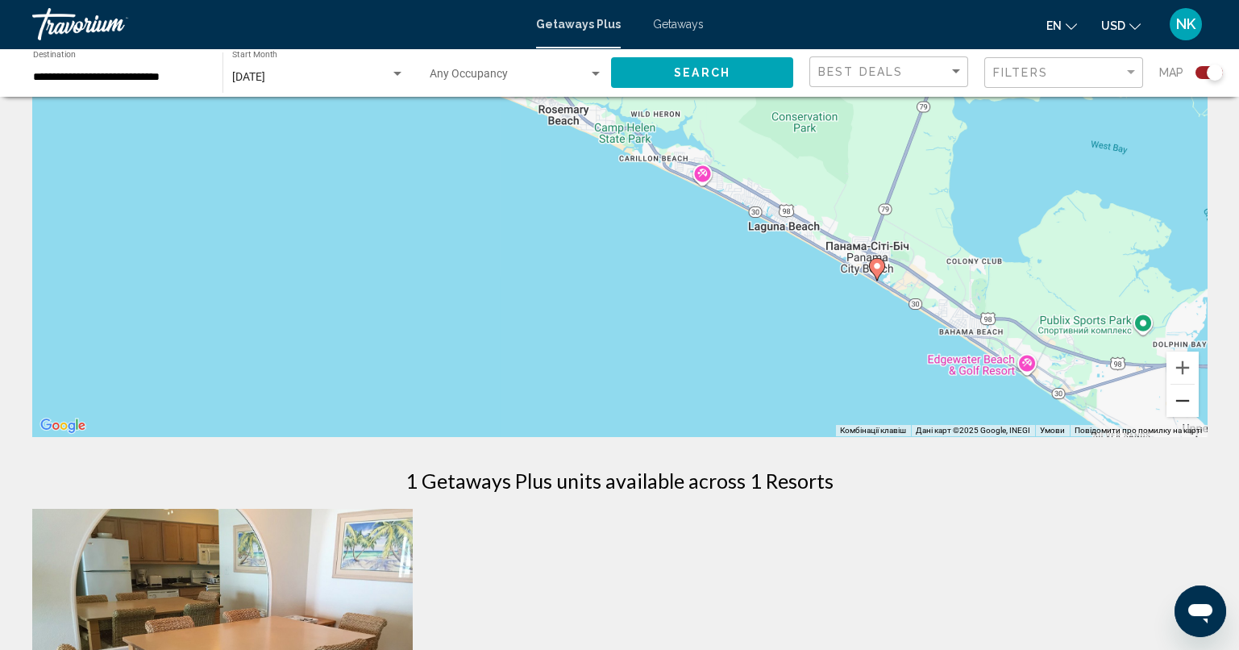
click at [1187, 403] on button "Зменшити" at bounding box center [1182, 400] width 32 height 32
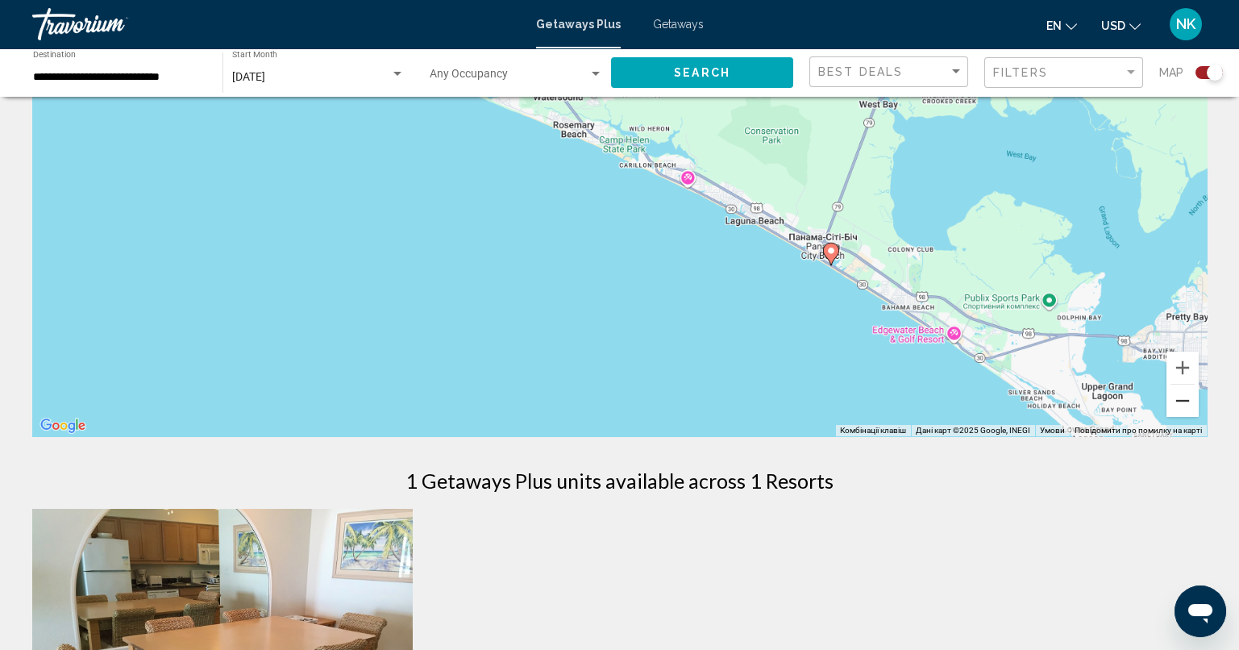
click at [1187, 403] on button "Зменшити" at bounding box center [1182, 400] width 32 height 32
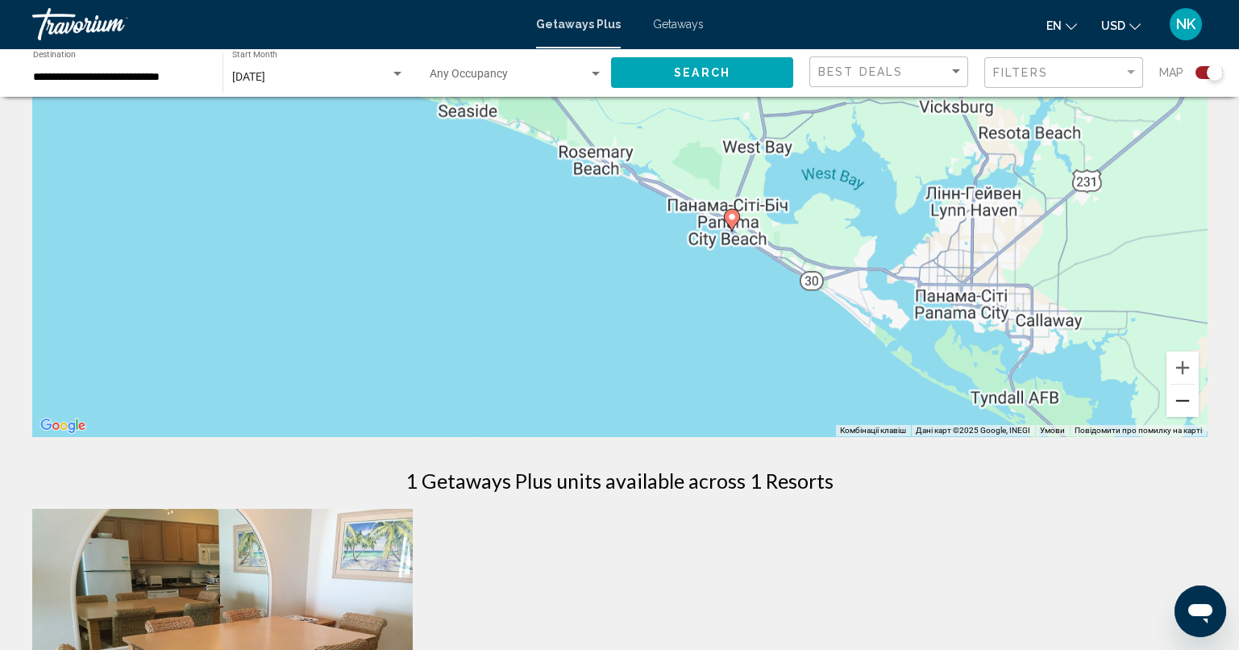
click at [1187, 403] on button "Зменшити" at bounding box center [1182, 400] width 32 height 32
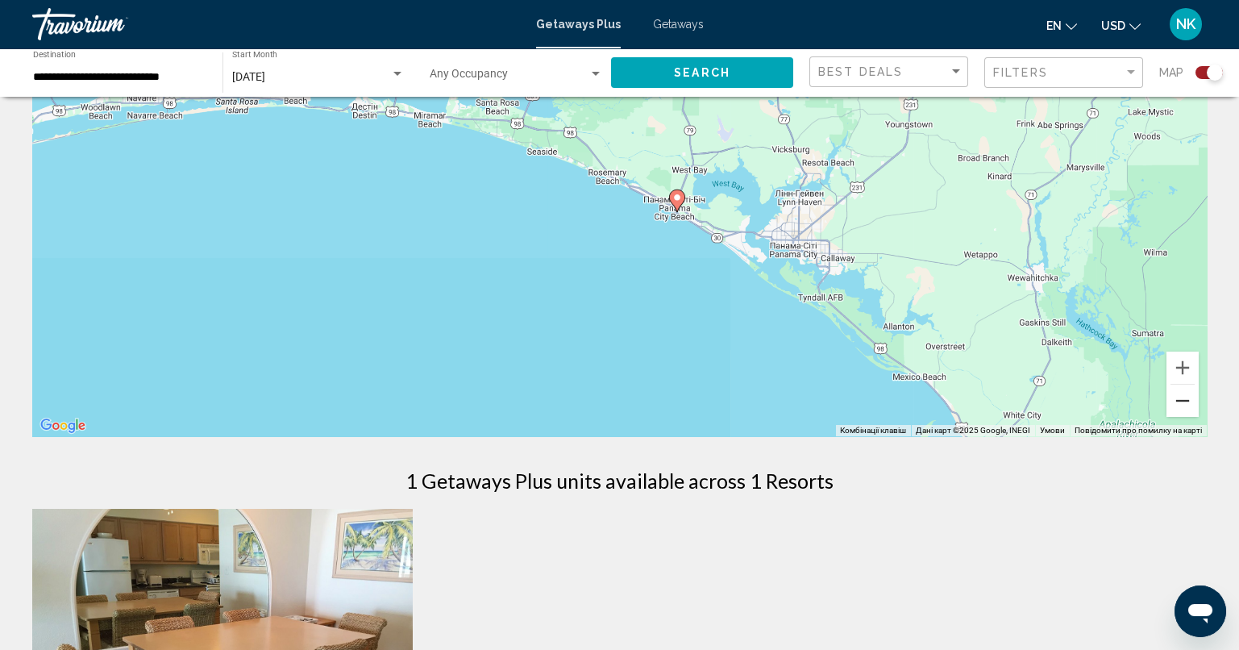
click at [1187, 403] on button "Зменшити" at bounding box center [1182, 400] width 32 height 32
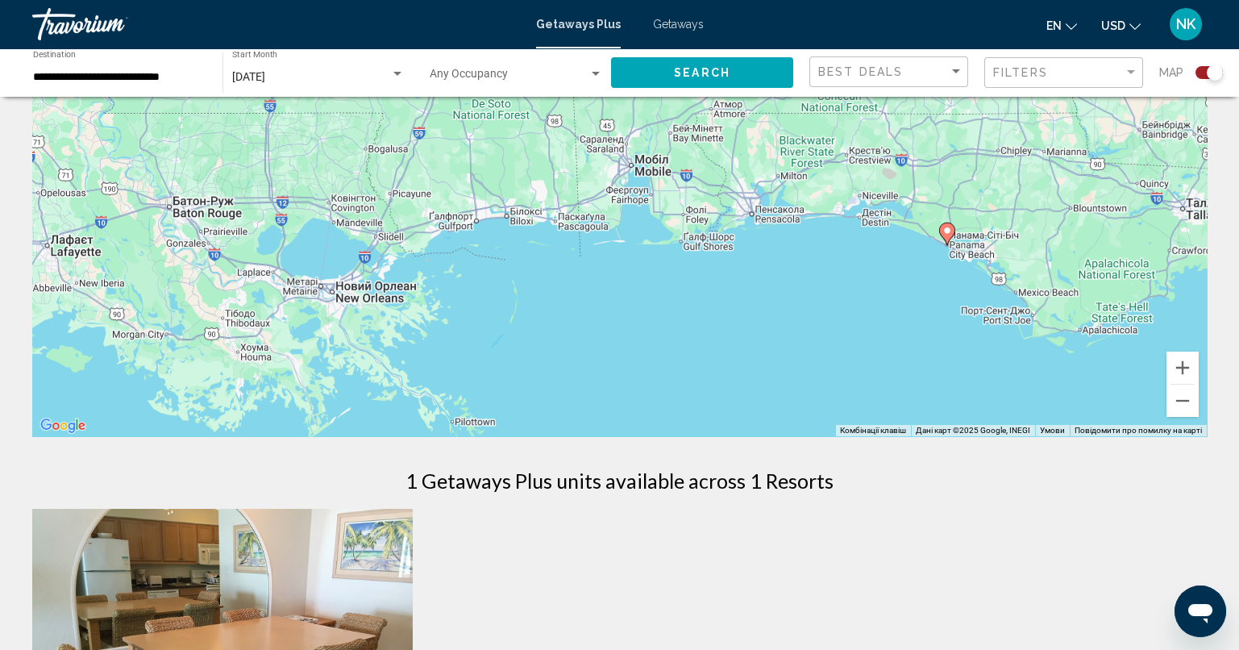
drag, startPoint x: 866, startPoint y: 300, endPoint x: 1166, endPoint y: 338, distance: 302.3
click at [1179, 348] on div "Увімкніть режим перетягування за допомогою клавіатури, натиснувши Alt + Enter. …" at bounding box center [619, 194] width 1174 height 484
click at [875, 223] on div "Увімкніть режим перетягування за допомогою клавіатури, натиснувши Alt + Enter. …" at bounding box center [619, 194] width 1174 height 484
click at [136, 72] on input "**********" at bounding box center [119, 77] width 173 height 13
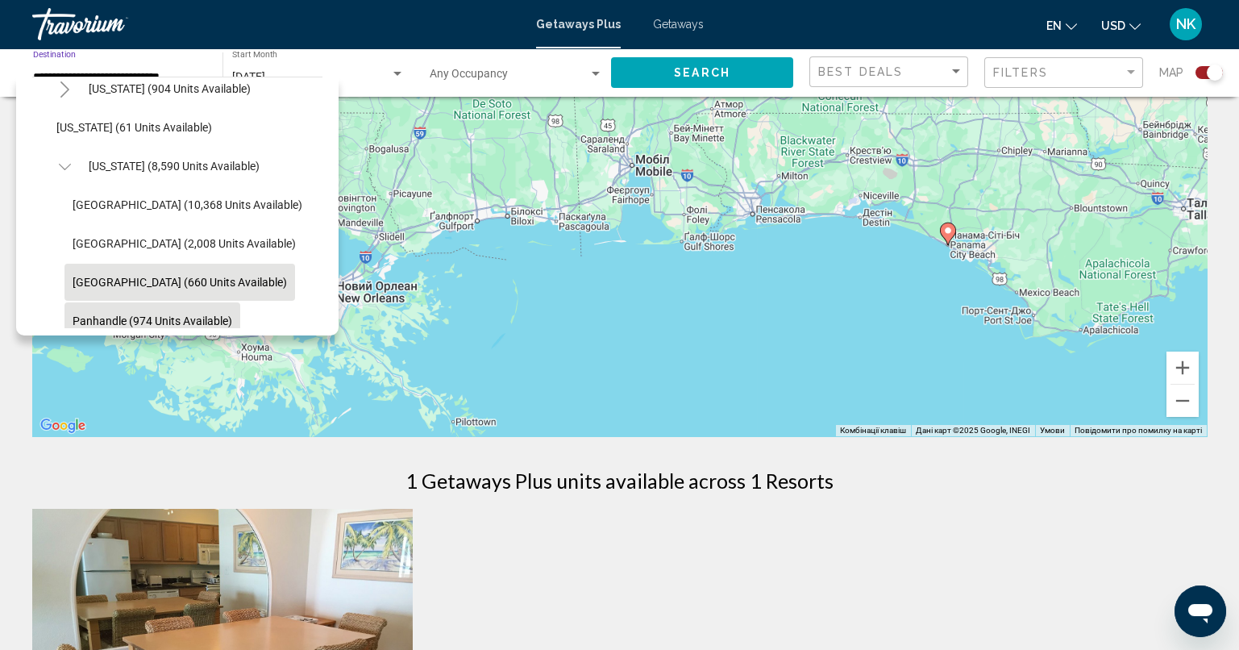
scroll to position [211, 0]
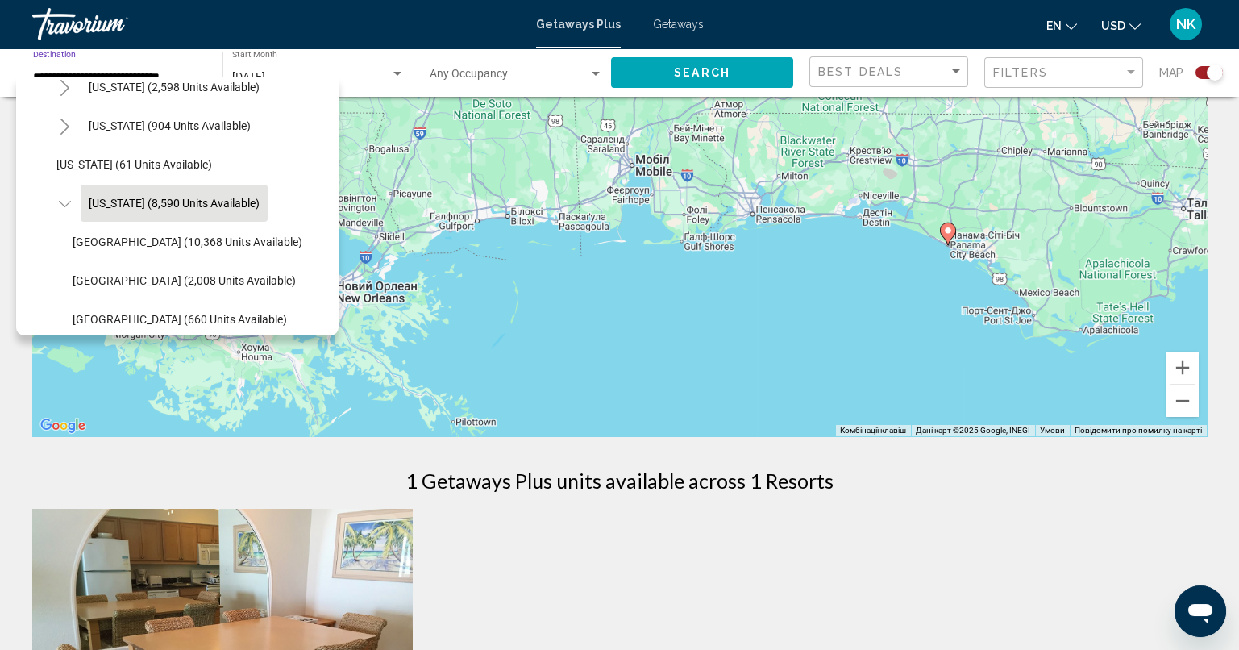
click at [185, 200] on span "[US_STATE] (8,590 units available)" at bounding box center [174, 203] width 171 height 13
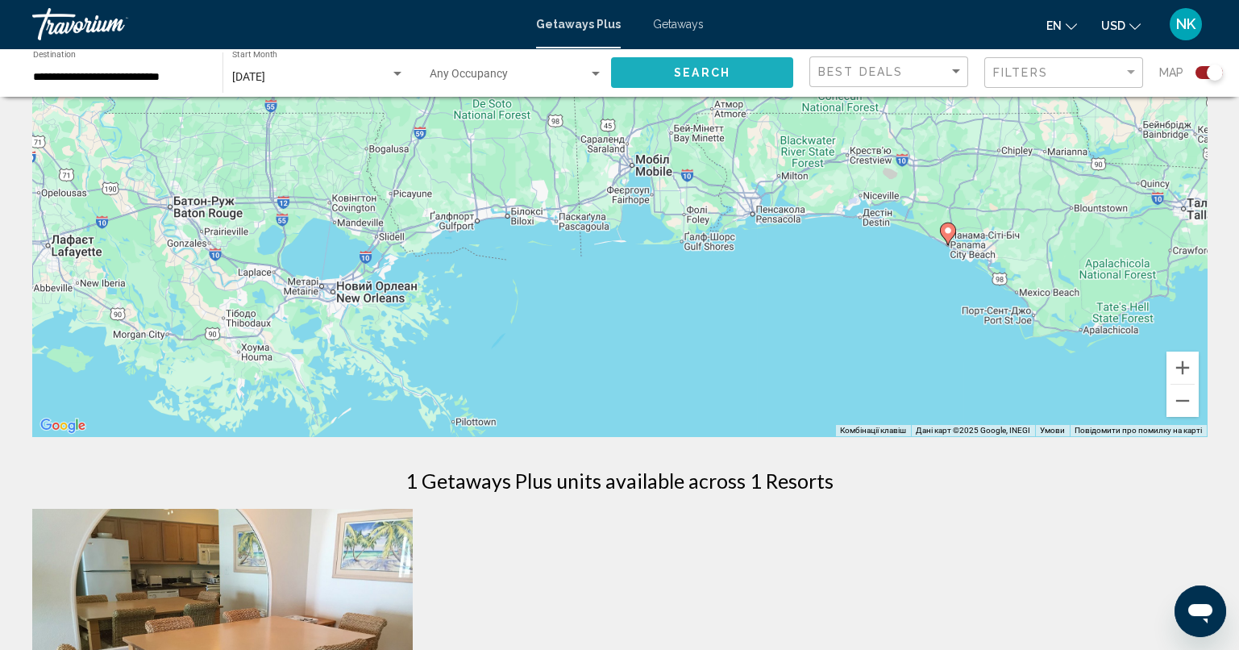
click at [690, 75] on span "Search" at bounding box center [702, 73] width 56 height 13
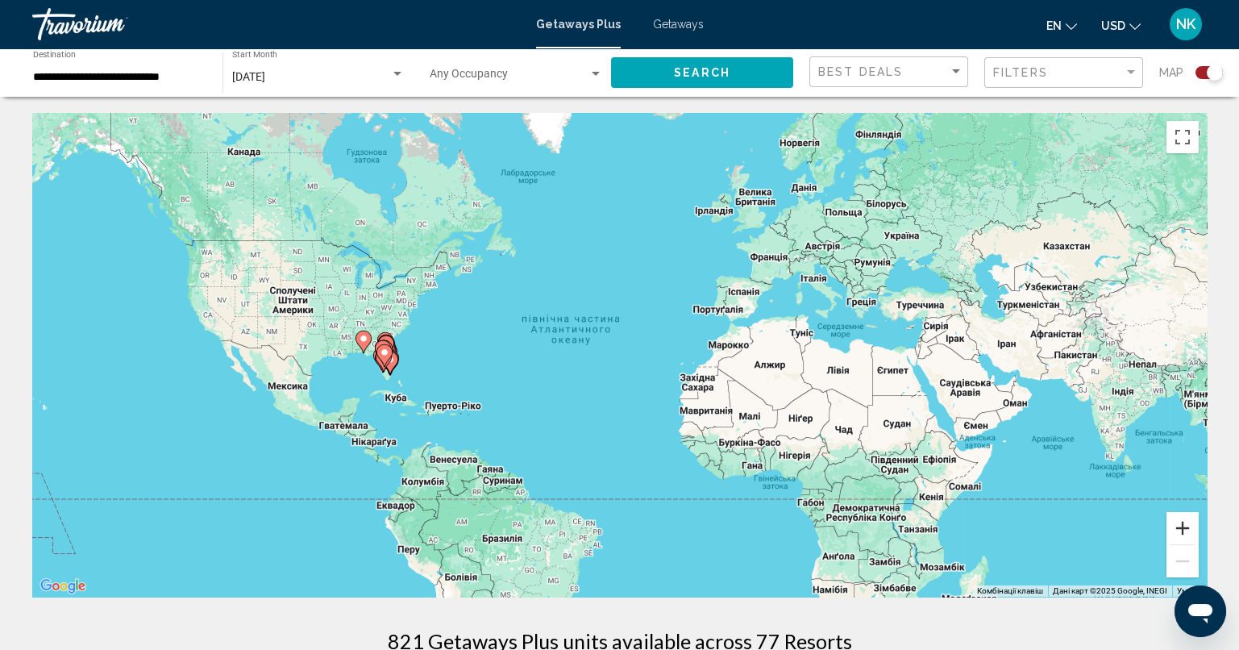
click at [1185, 529] on button "Збільшити" at bounding box center [1182, 528] width 32 height 32
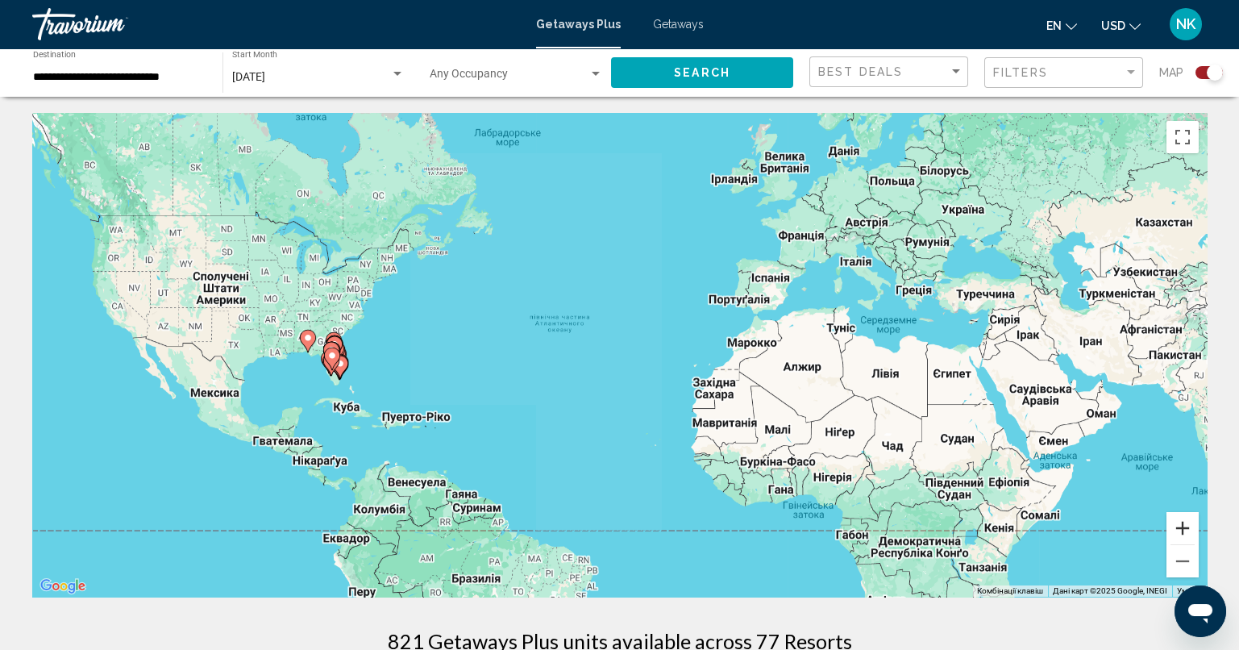
click at [1185, 529] on button "Збільшити" at bounding box center [1182, 528] width 32 height 32
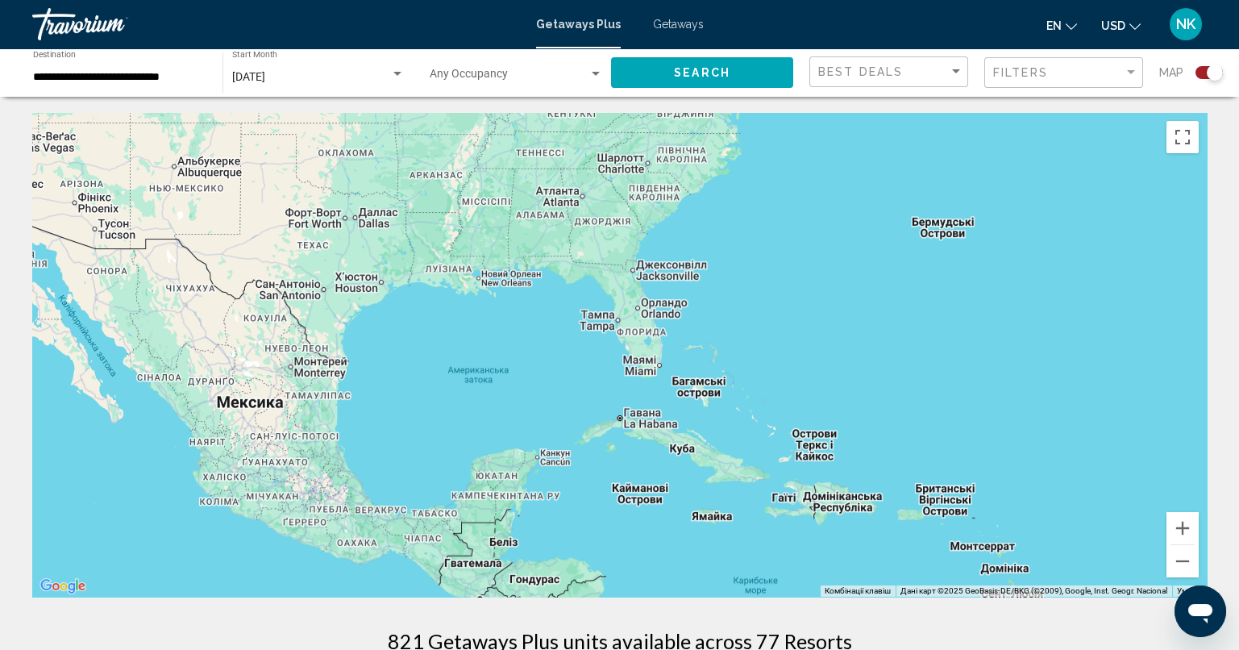
drag, startPoint x: 286, startPoint y: 412, endPoint x: 1249, endPoint y: 335, distance: 966.1
click at [1239, 335] on html "**********" at bounding box center [619, 325] width 1239 height 650
click at [1182, 525] on button "Збільшити" at bounding box center [1182, 528] width 32 height 32
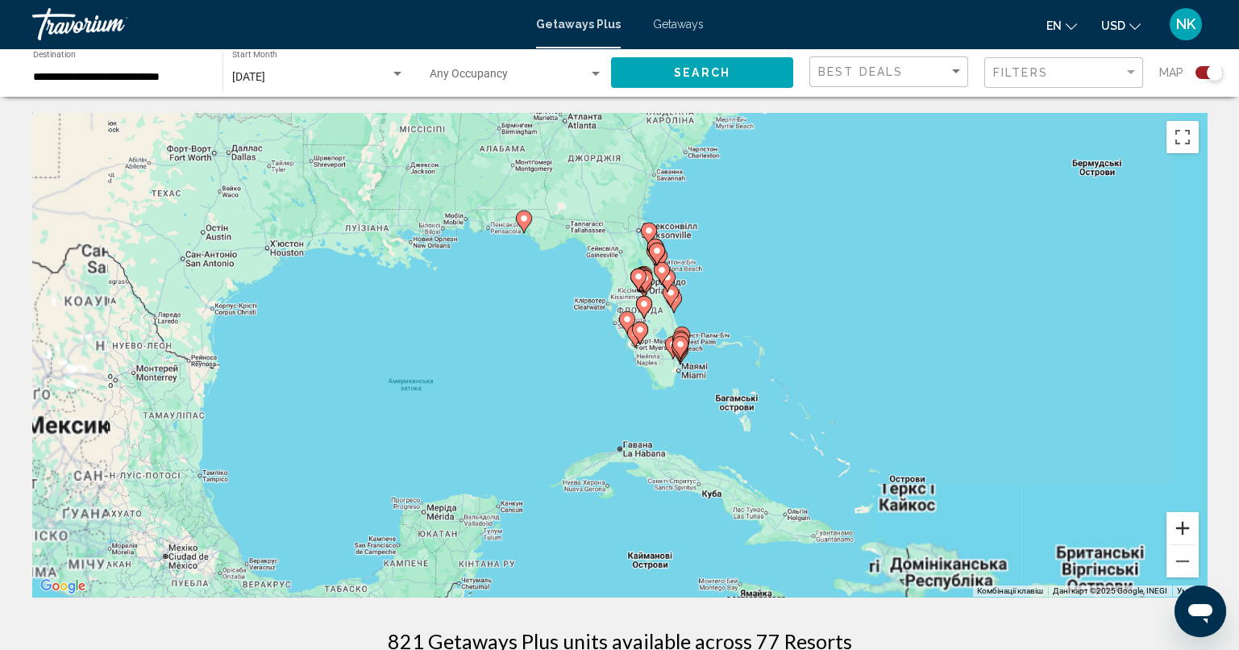
click at [1182, 525] on button "Збільшити" at bounding box center [1182, 528] width 32 height 32
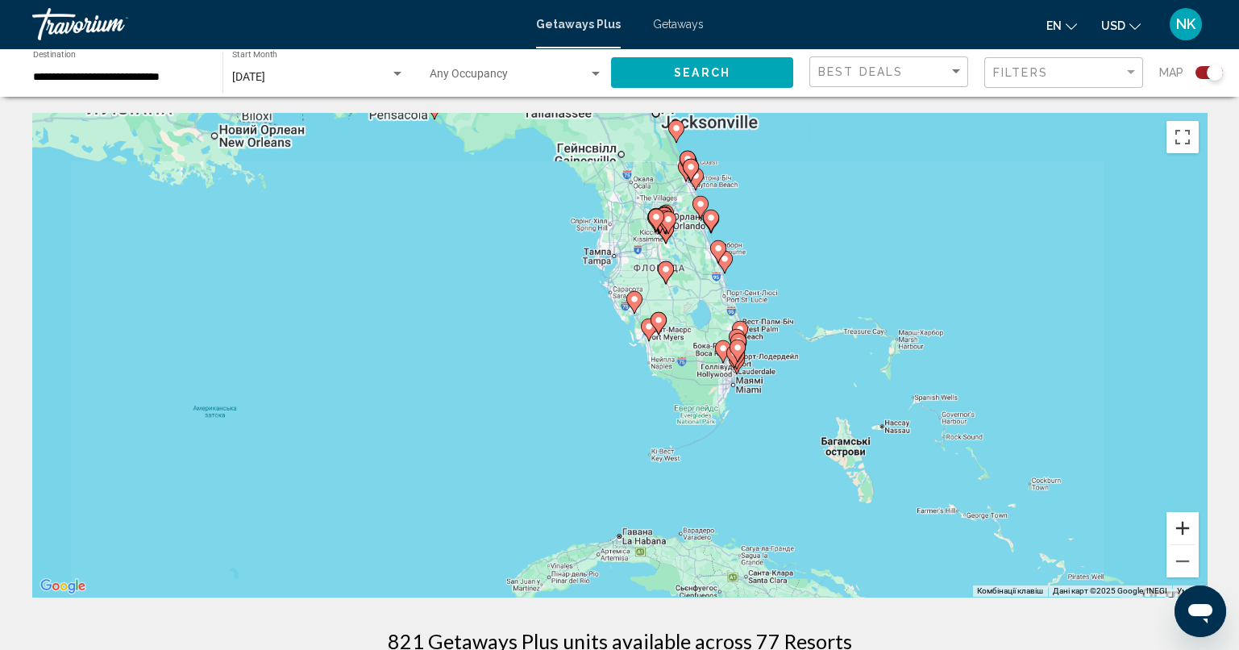
click at [1182, 525] on button "Збільшити" at bounding box center [1182, 528] width 32 height 32
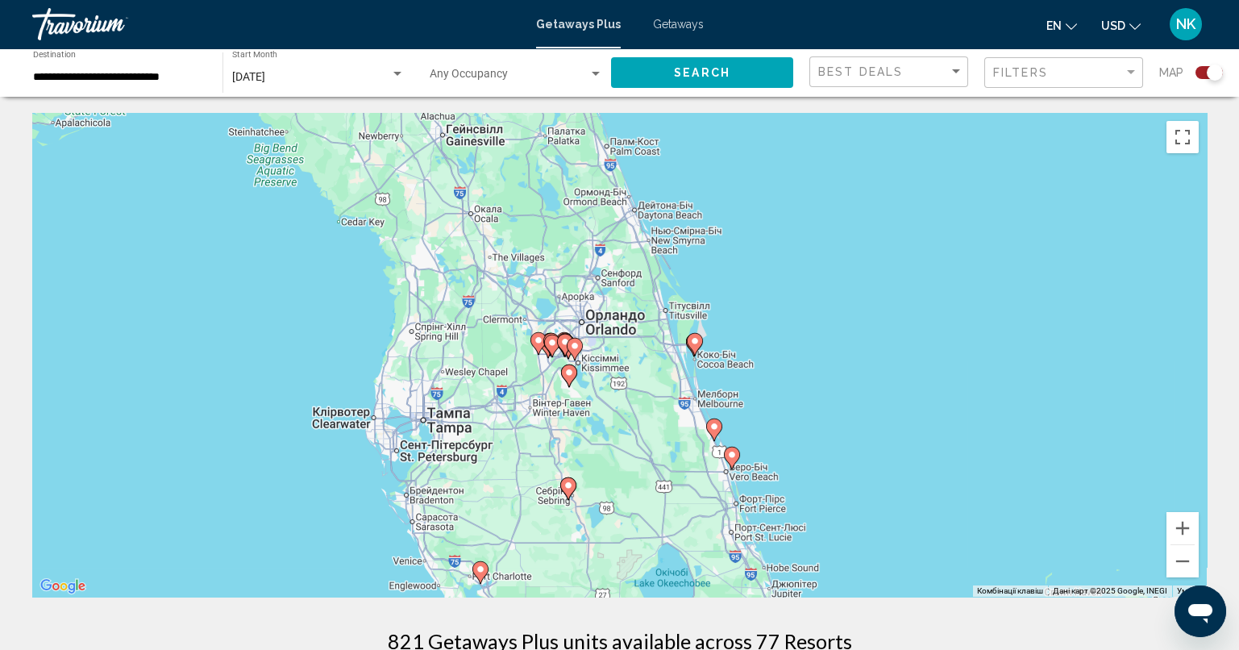
drag, startPoint x: 684, startPoint y: 309, endPoint x: 507, endPoint y: 651, distance: 385.7
click at [507, 649] on html "**********" at bounding box center [619, 325] width 1239 height 650
click at [696, 336] on image "Main content" at bounding box center [695, 341] width 10 height 10
type input "**********"
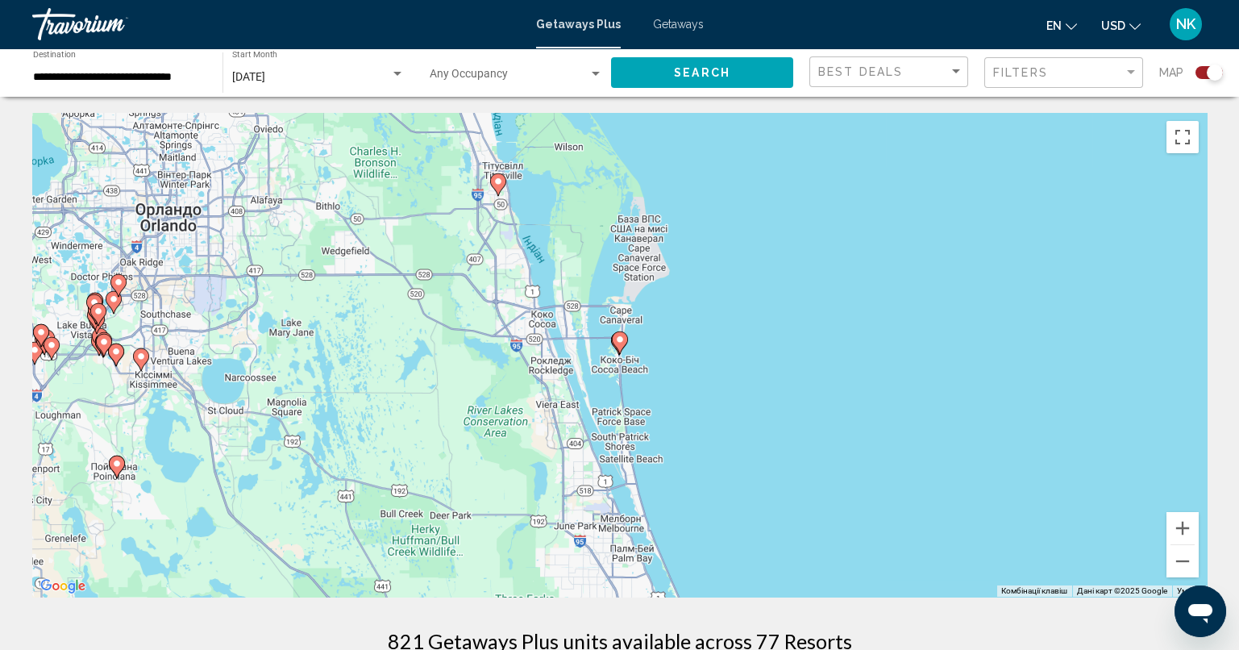
click at [616, 343] on image "Main content" at bounding box center [620, 339] width 10 height 10
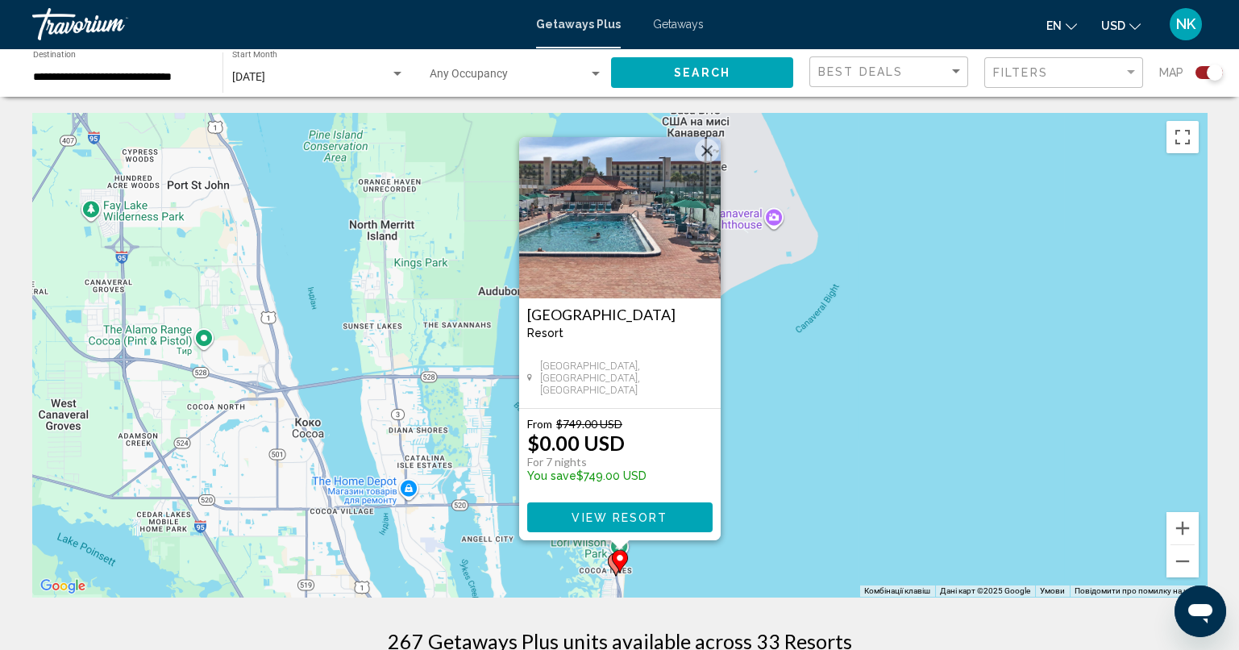
click at [710, 146] on button "Закрити" at bounding box center [707, 151] width 24 height 24
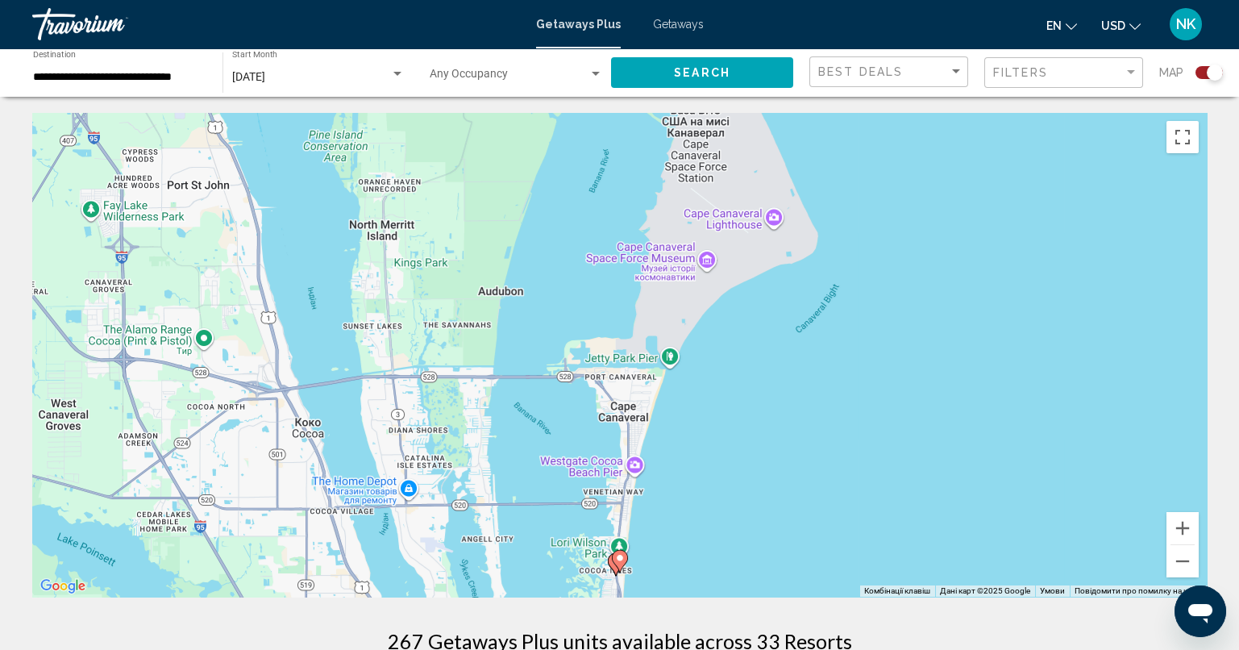
click at [612, 563] on gmp-advanced-marker "Main content" at bounding box center [620, 561] width 16 height 24
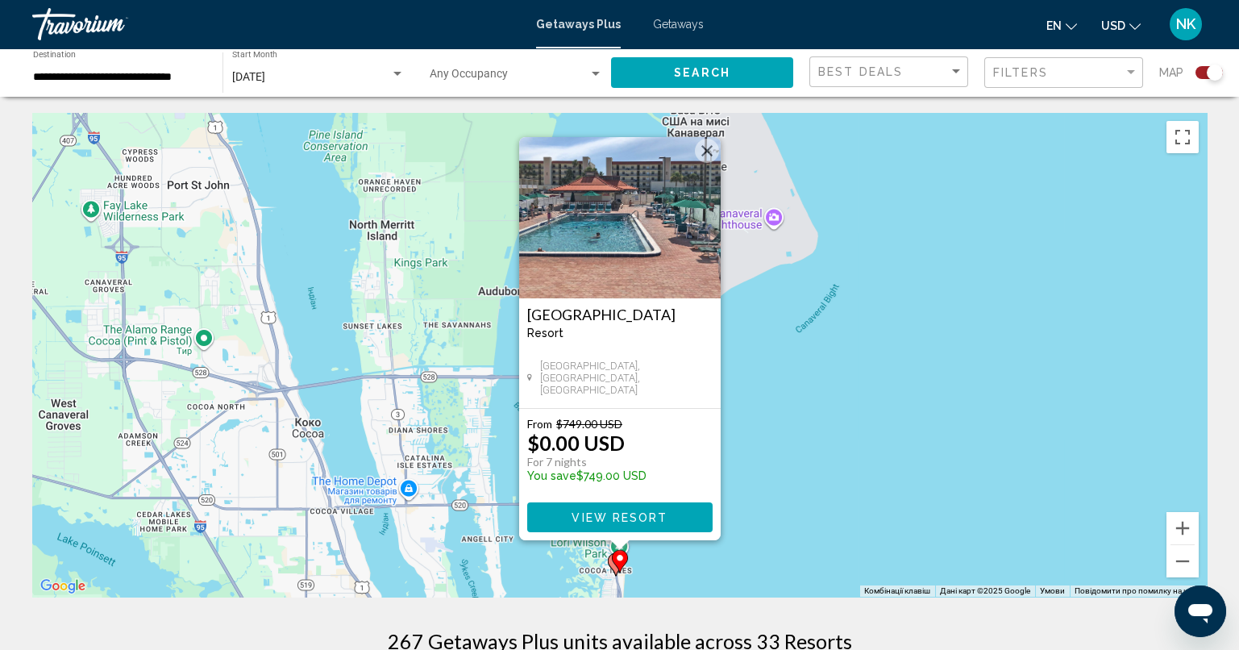
click at [619, 559] on image "Main content" at bounding box center [620, 558] width 10 height 10
click at [610, 563] on icon "Main content" at bounding box center [615, 564] width 15 height 21
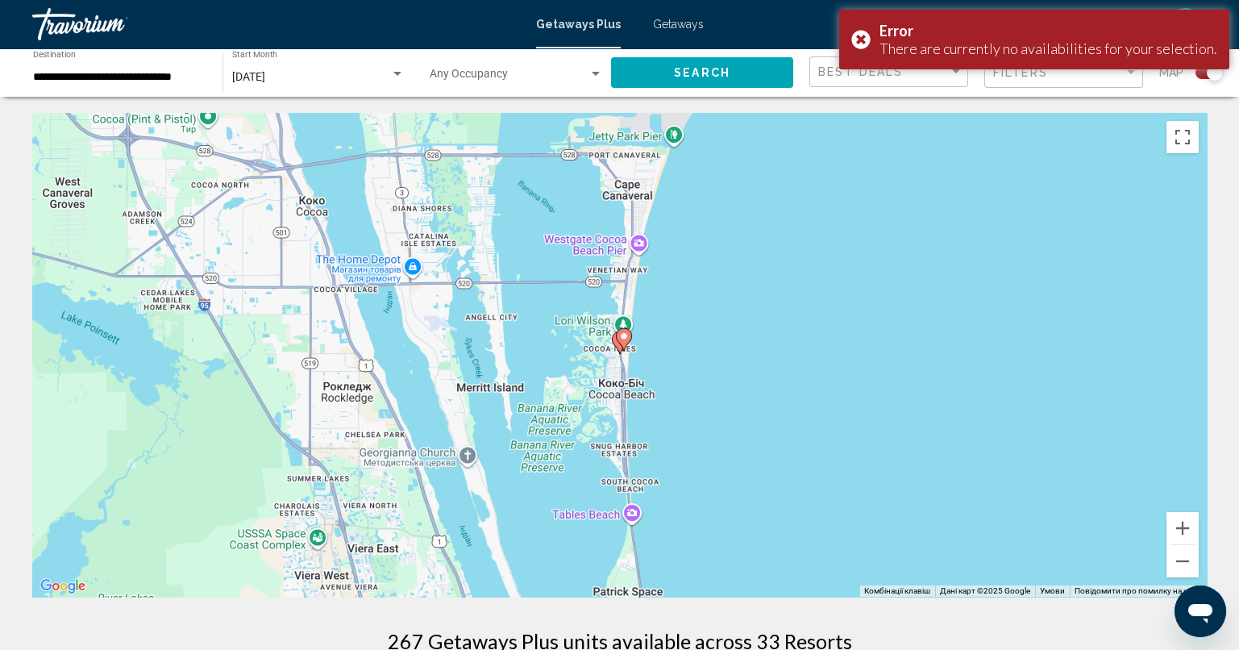
click at [616, 340] on gmp-advanced-marker "Main content" at bounding box center [624, 339] width 16 height 24
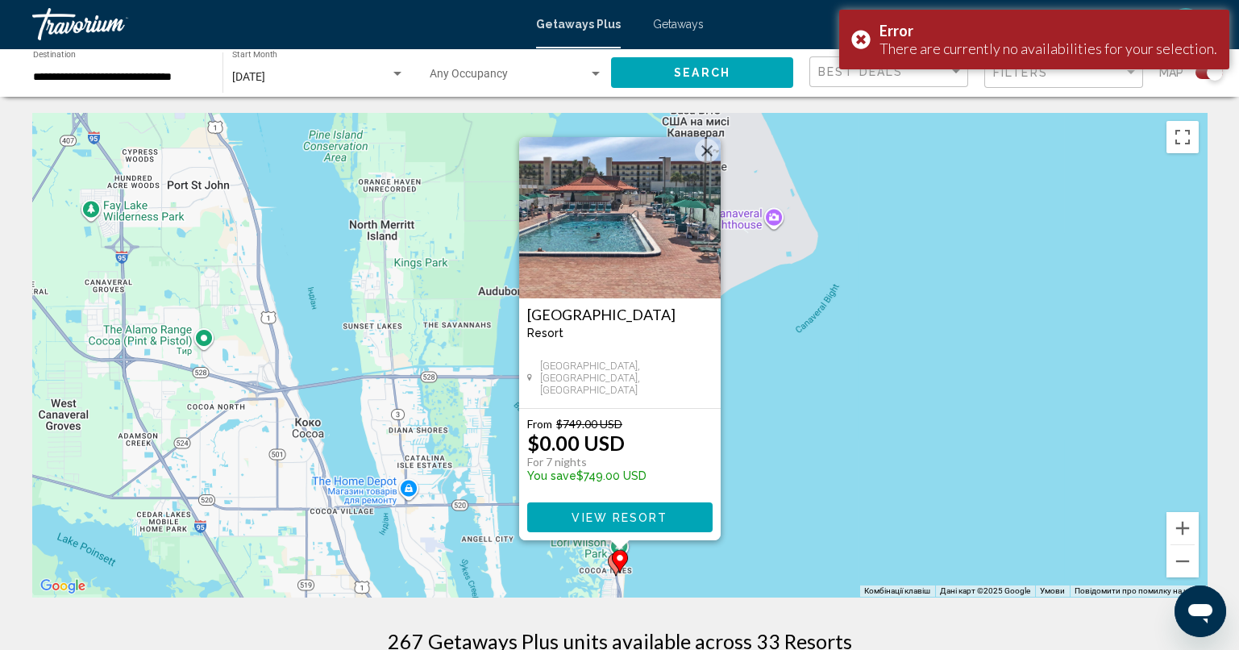
click at [633, 513] on span "View Resort" at bounding box center [619, 517] width 96 height 13
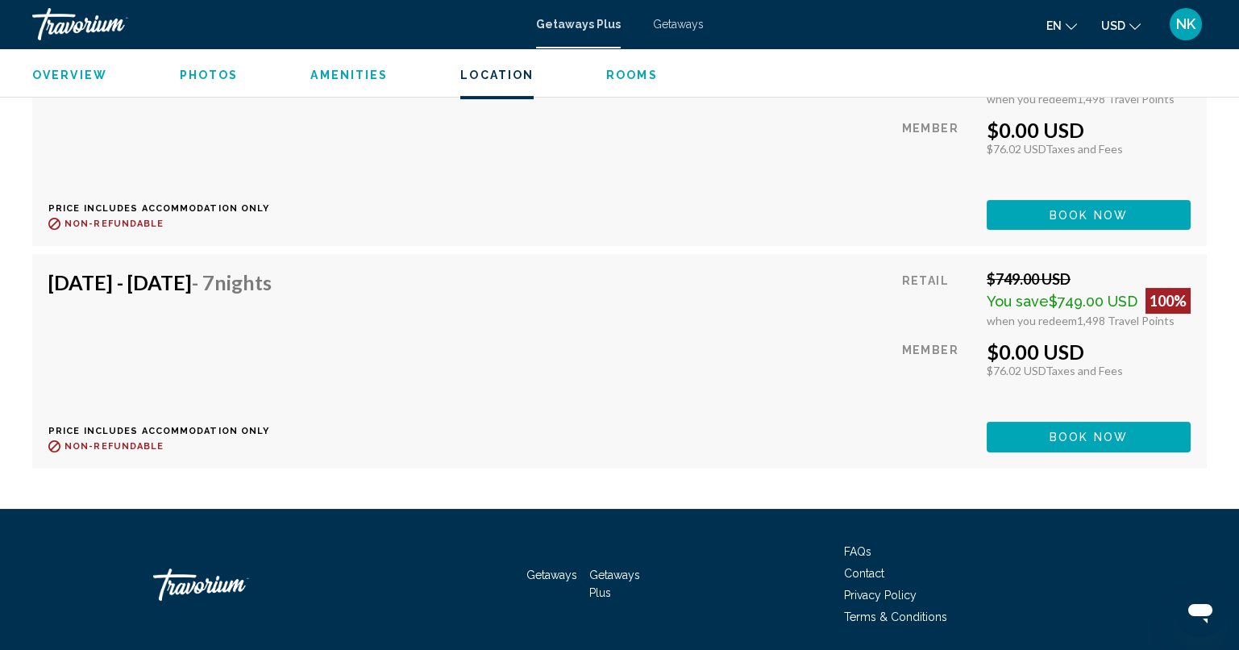
scroll to position [2981, 0]
